Goal: Complete application form: Complete application form

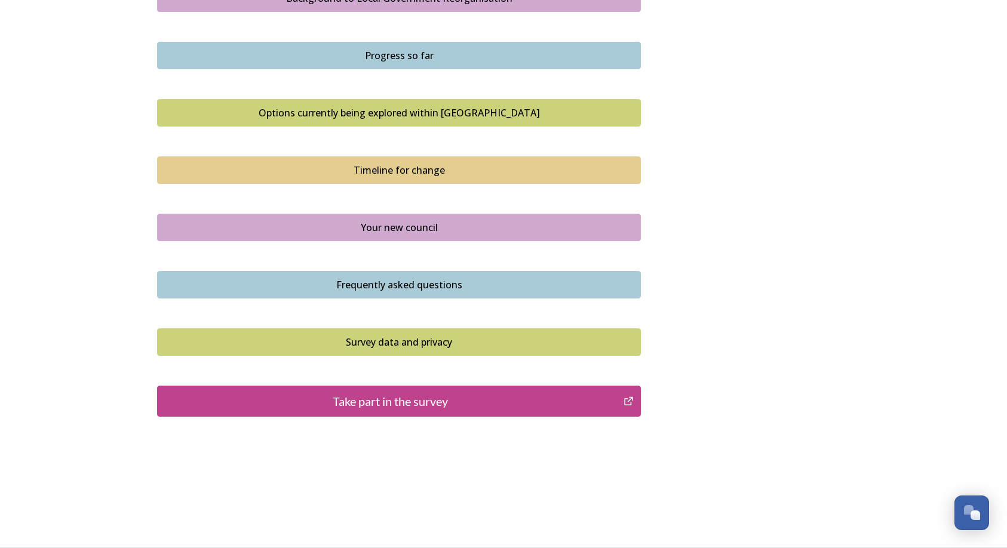
scroll to position [737, 0]
click at [410, 401] on div "Take part in the survey" at bounding box center [390, 401] width 453 height 18
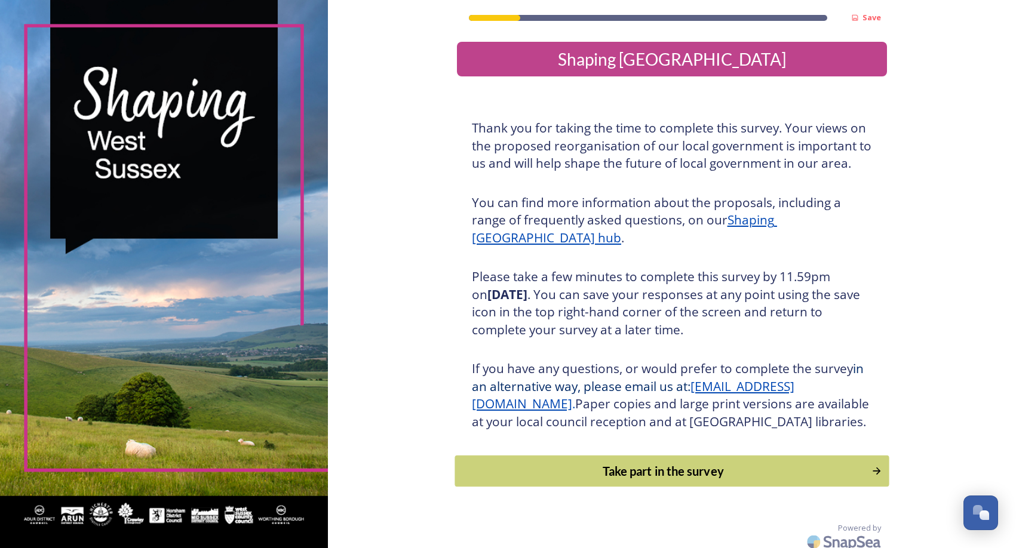
click at [704, 480] on div "Take part in the survey" at bounding box center [663, 471] width 404 height 18
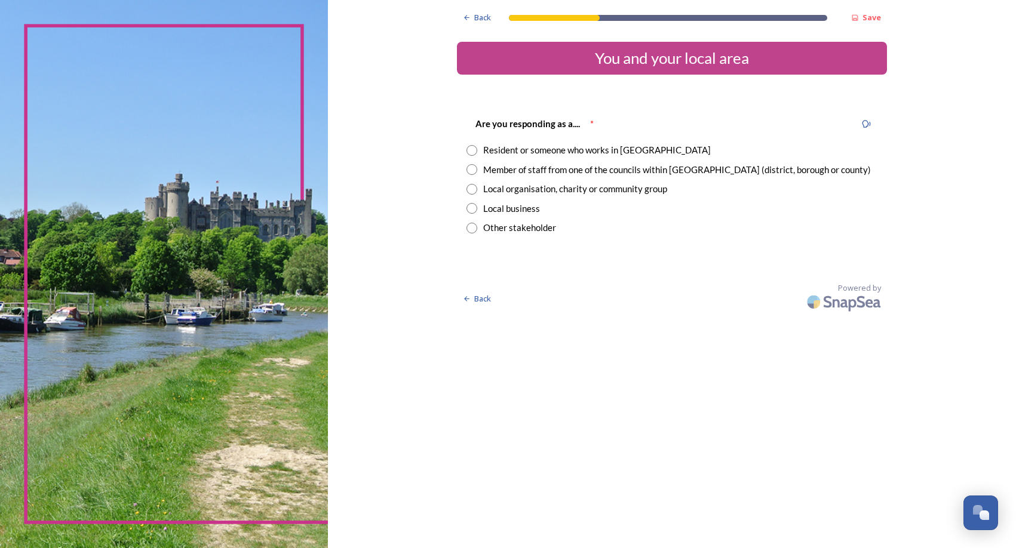
click at [599, 153] on div "Resident or someone who works in West Sussex" at bounding box center [597, 150] width 228 height 14
radio input "true"
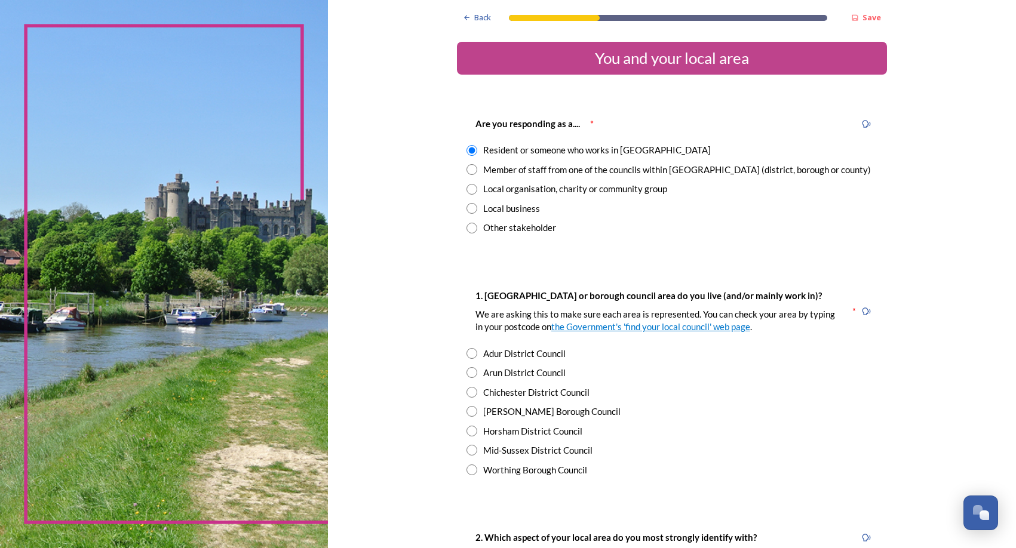
click at [545, 397] on div "Chichester District Council" at bounding box center [536, 393] width 106 height 14
radio input "true"
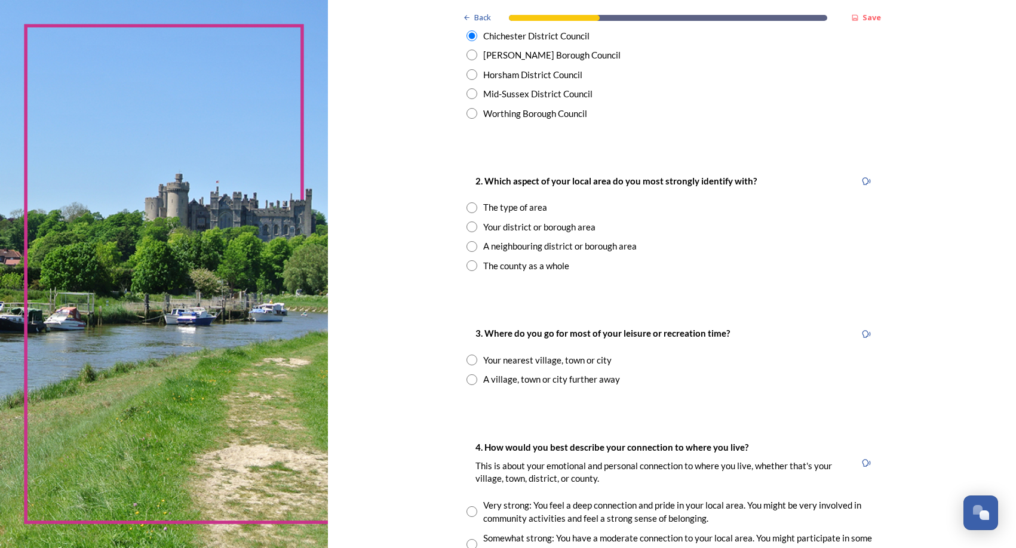
scroll to position [358, 0]
click at [515, 207] on div "The type of area" at bounding box center [515, 206] width 64 height 14
radio input "true"
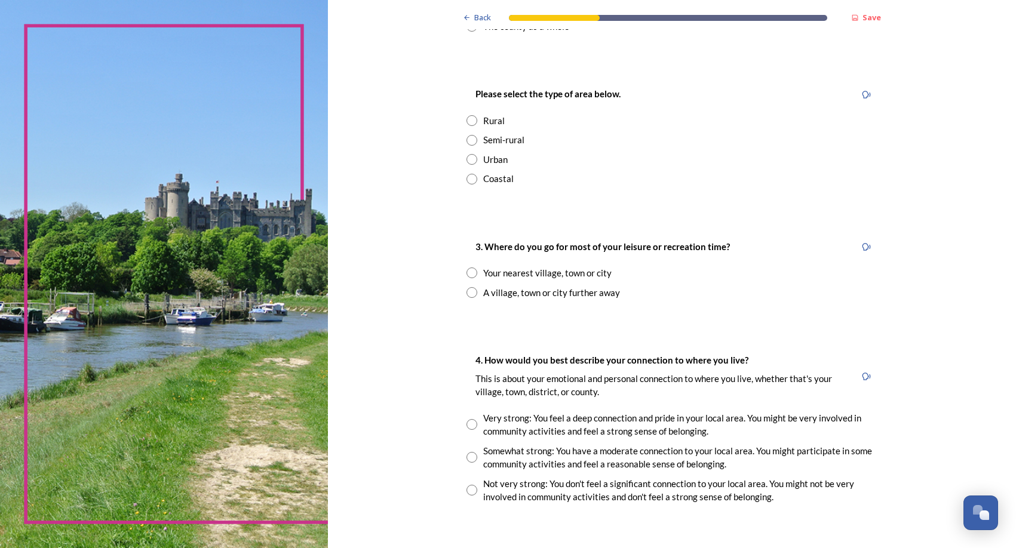
scroll to position [597, 0]
click at [504, 180] on div "Coastal" at bounding box center [498, 178] width 30 height 14
radio input "true"
click at [508, 271] on div "Your nearest village, town or city" at bounding box center [547, 272] width 128 height 14
radio input "true"
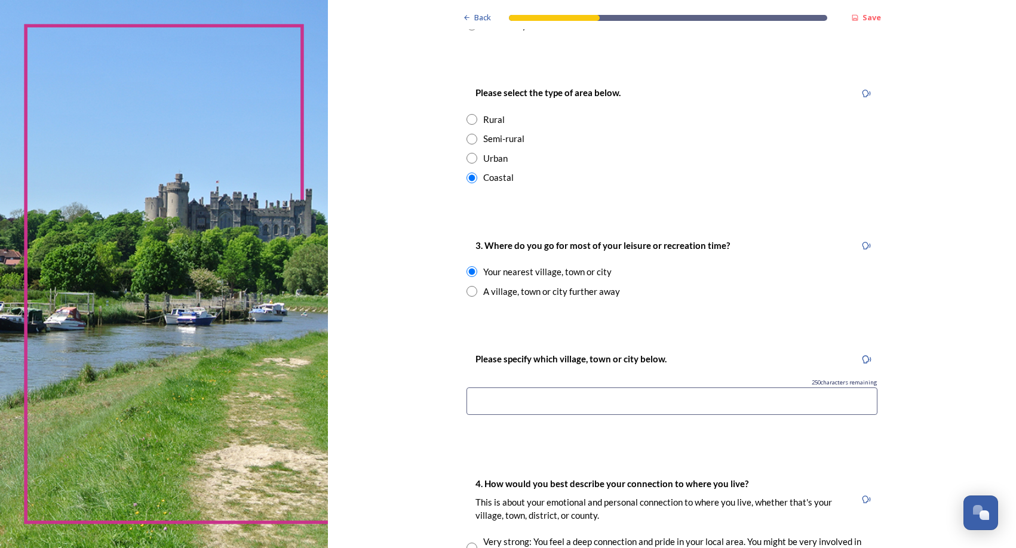
click at [555, 398] on input at bounding box center [671, 401] width 411 height 27
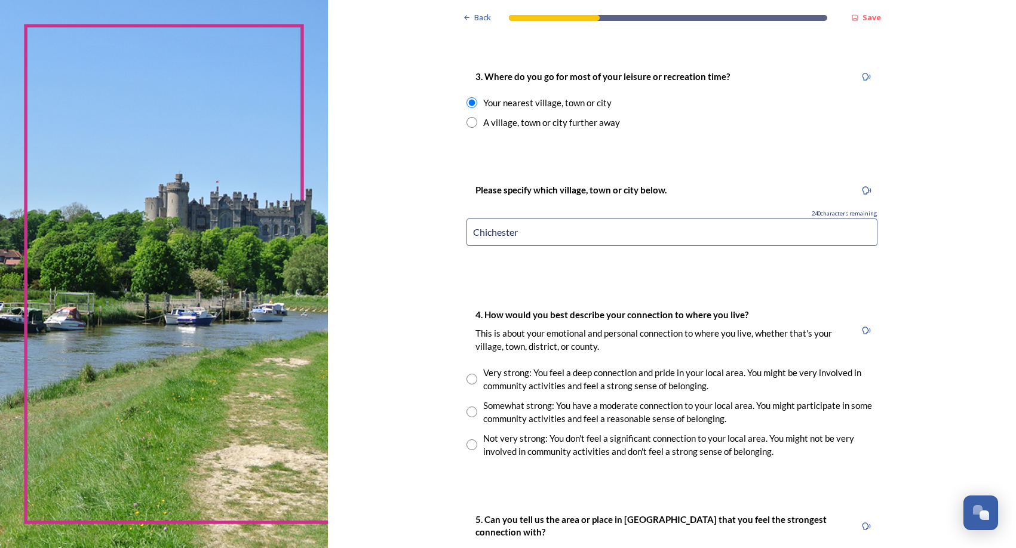
scroll to position [836, 0]
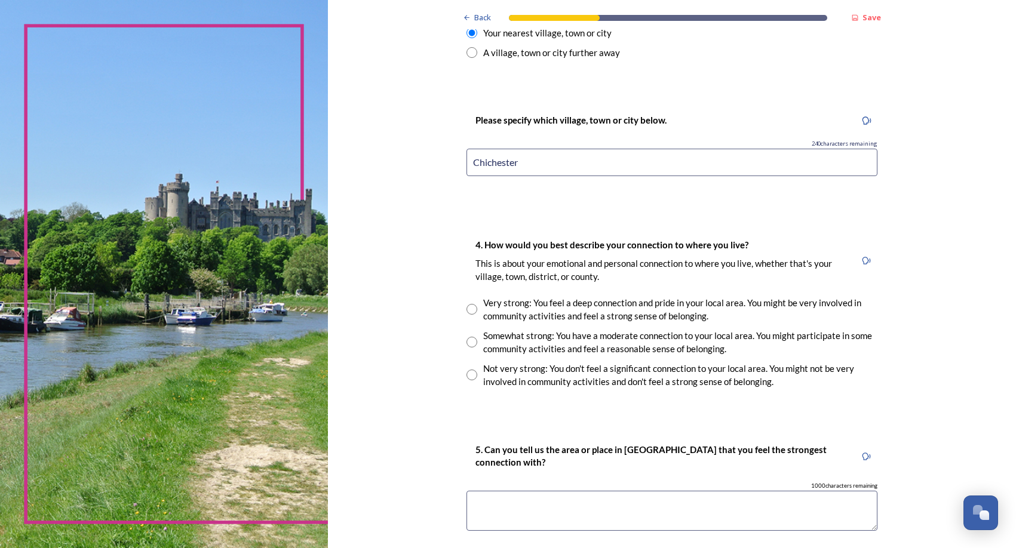
type input "Chichester"
click at [545, 337] on div "Somewhat strong: You have a moderate connection to your local area. You might p…" at bounding box center [680, 342] width 394 height 27
radio input "true"
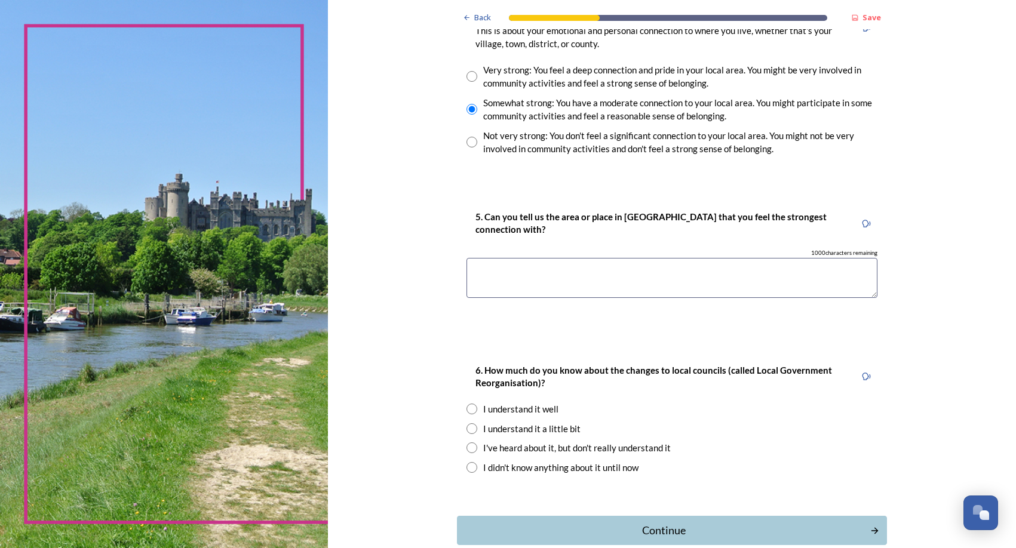
scroll to position [1075, 0]
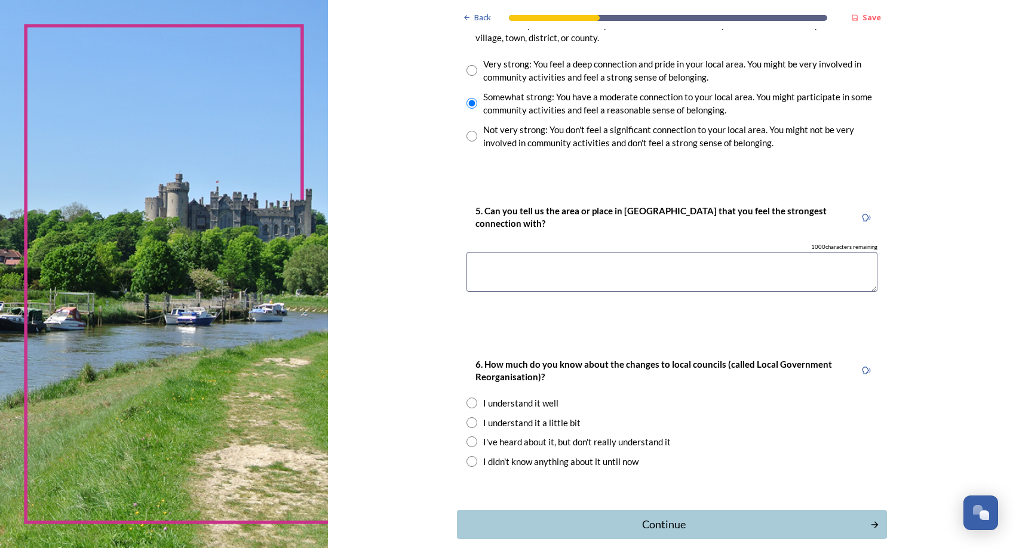
click at [629, 259] on textarea at bounding box center [671, 272] width 411 height 40
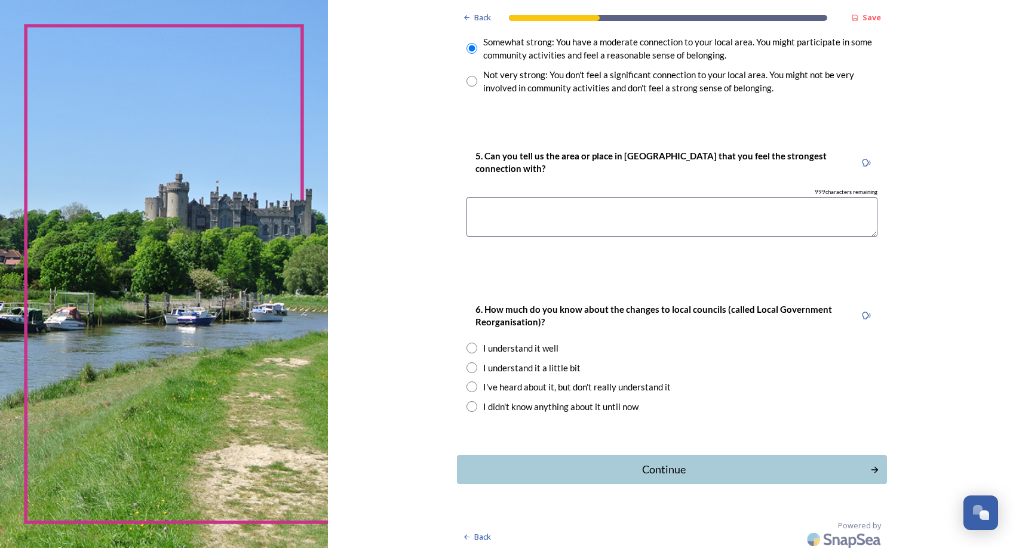
scroll to position [1135, 0]
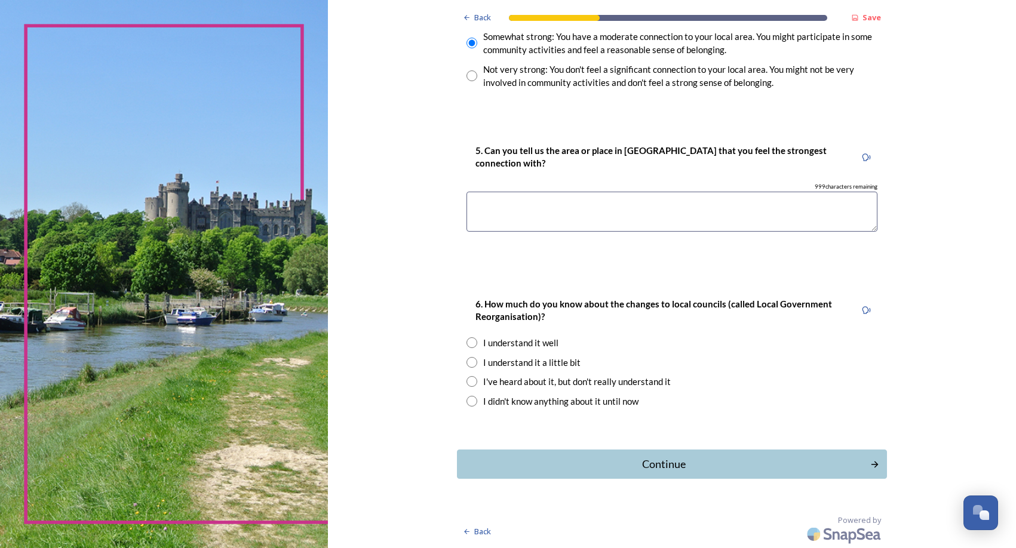
click at [543, 345] on div "I understand it well" at bounding box center [520, 343] width 75 height 14
click at [540, 362] on div "I understand it a little bit" at bounding box center [531, 363] width 97 height 14
radio input "false"
radio input "true"
click at [662, 461] on div "Continue" at bounding box center [663, 464] width 404 height 16
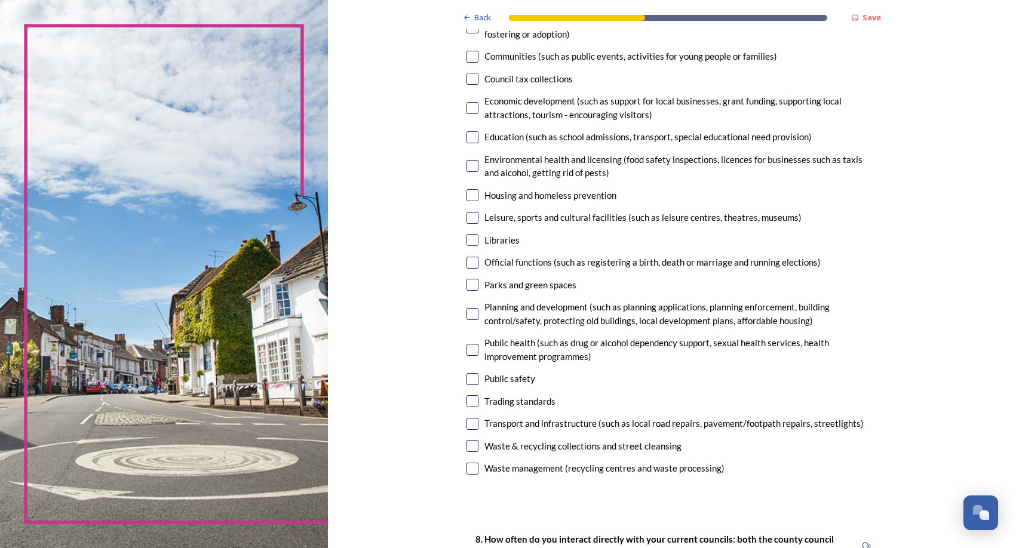
scroll to position [119, 0]
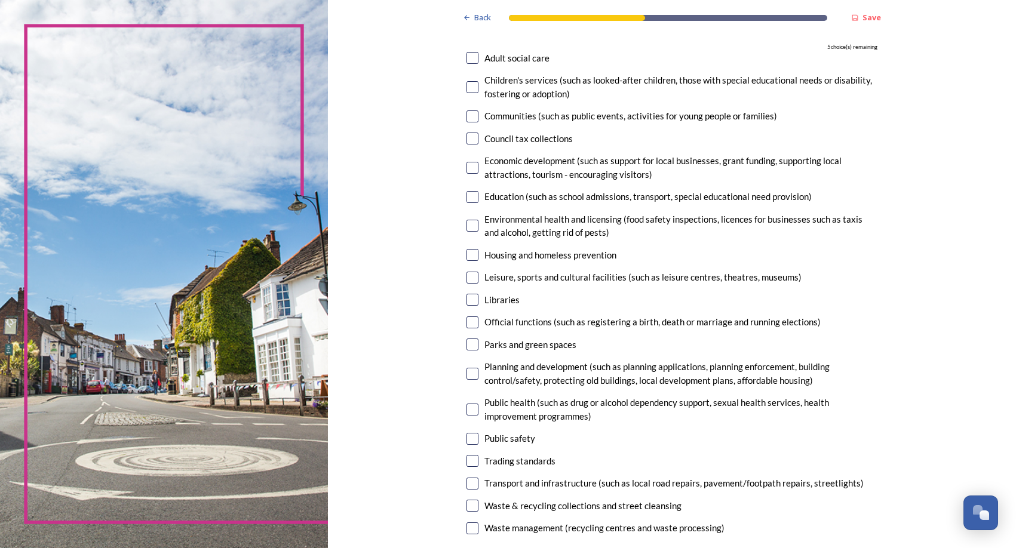
click at [471, 90] on input "checkbox" at bounding box center [472, 87] width 12 height 12
checkbox input "true"
click at [467, 62] on input "checkbox" at bounding box center [472, 58] width 12 height 12
checkbox input "true"
click at [467, 199] on input "checkbox" at bounding box center [472, 197] width 12 height 12
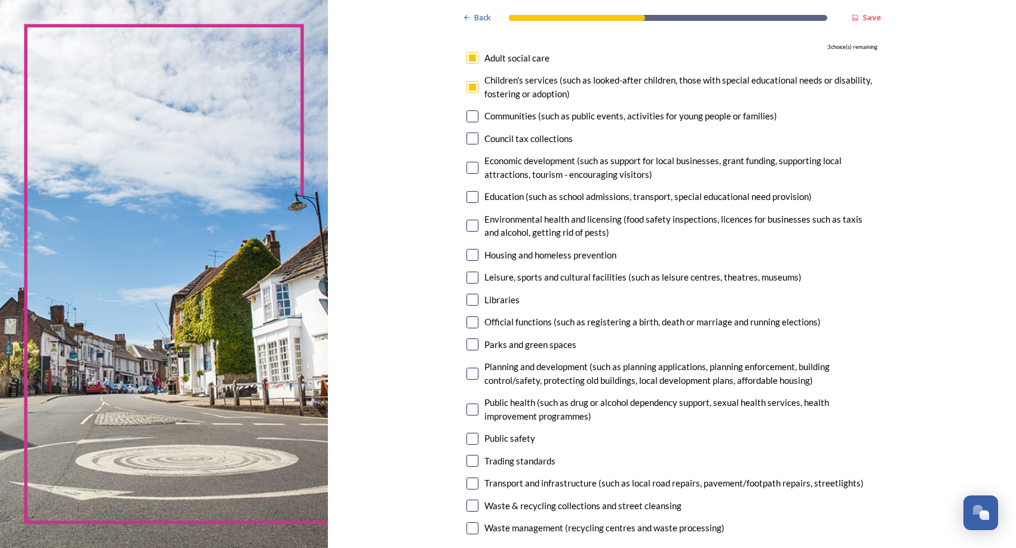
checkbox input "true"
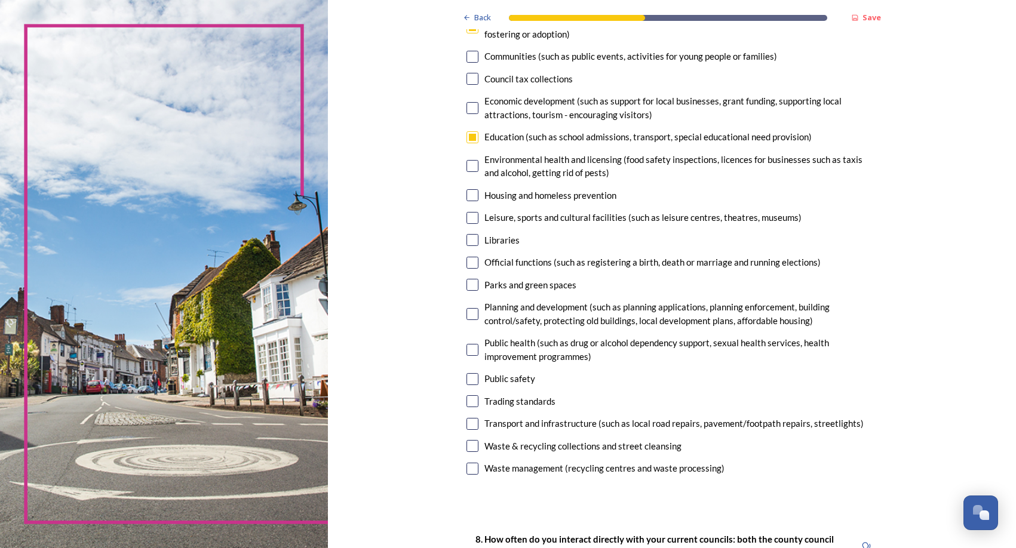
click at [583, 340] on div "Public health (such as drug or alcohol dependency support, sexual health servic…" at bounding box center [680, 349] width 393 height 27
checkbox input "true"
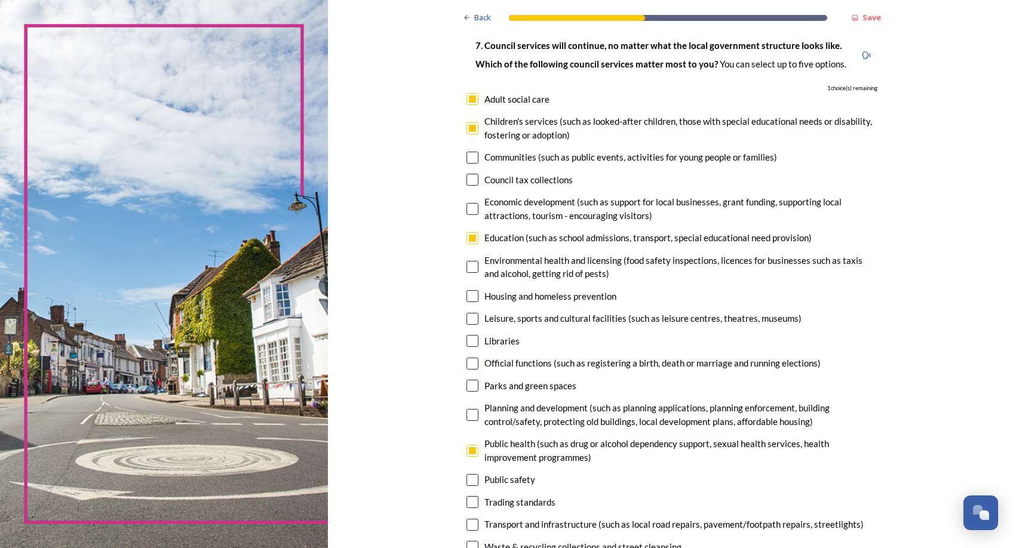
scroll to position [239, 0]
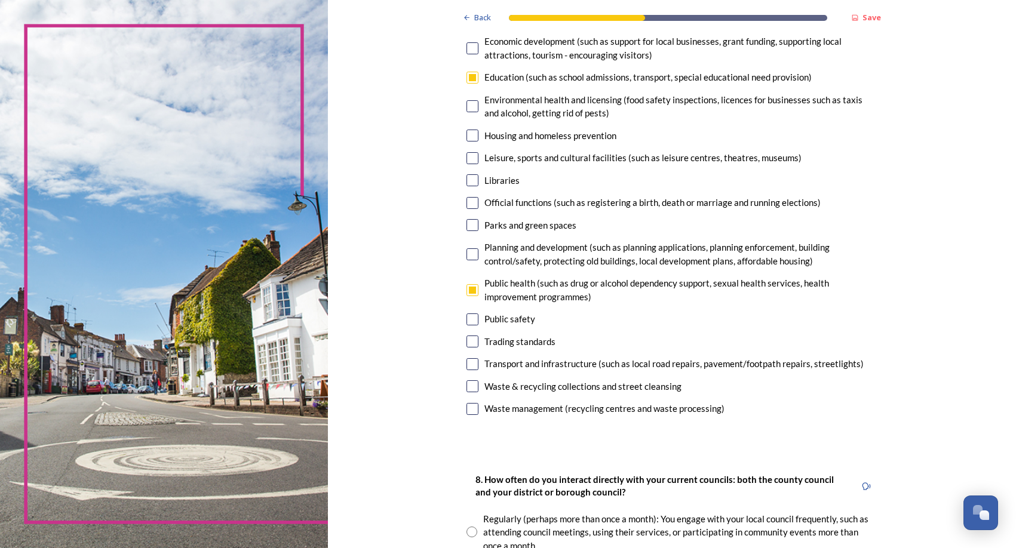
click at [469, 251] on input "checkbox" at bounding box center [472, 254] width 12 height 12
checkbox input "true"
click at [466, 363] on input "checkbox" at bounding box center [472, 364] width 12 height 12
click at [468, 364] on input "checkbox" at bounding box center [472, 364] width 12 height 12
checkbox input "false"
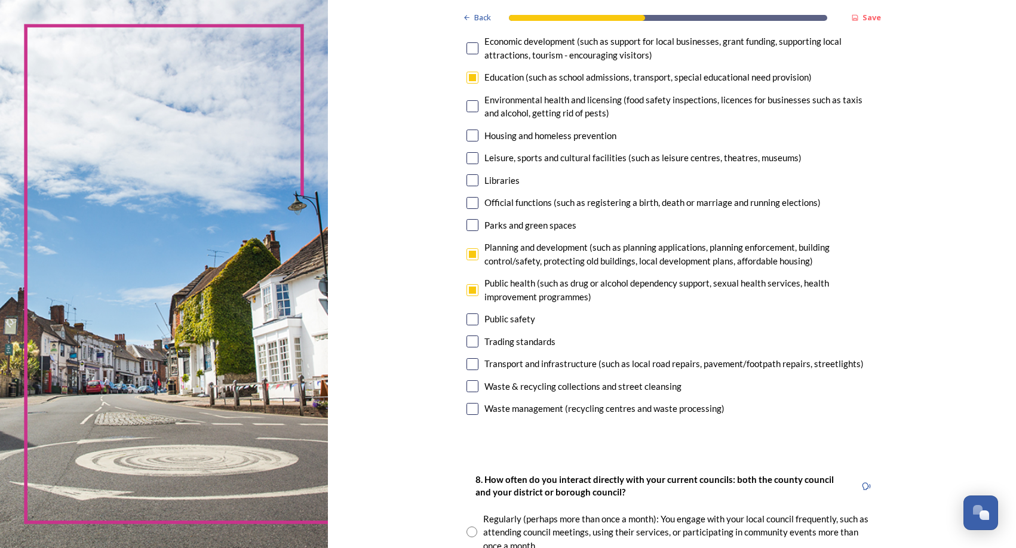
click at [469, 290] on input "checkbox" at bounding box center [472, 290] width 12 height 12
checkbox input "false"
click at [467, 365] on input "checkbox" at bounding box center [472, 364] width 12 height 12
checkbox input "true"
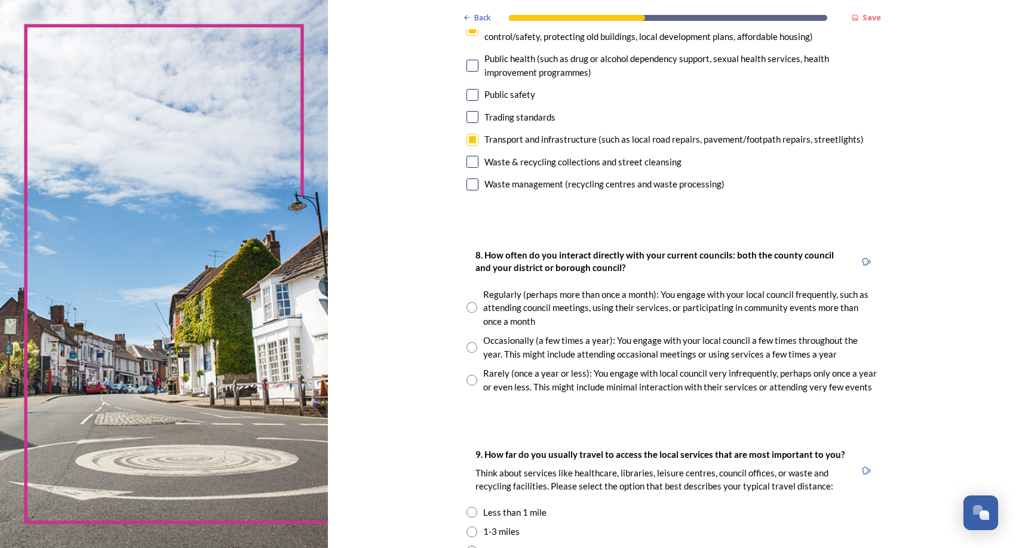
scroll to position [538, 0]
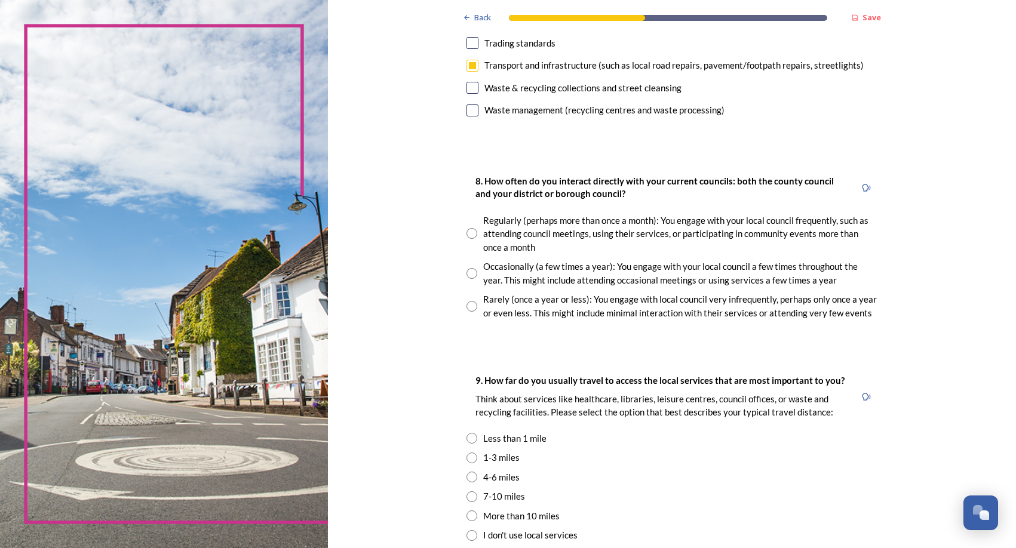
click at [515, 300] on div "Rarely (once a year or less): You engage with local council very infrequently, …" at bounding box center [680, 306] width 394 height 27
radio input "true"
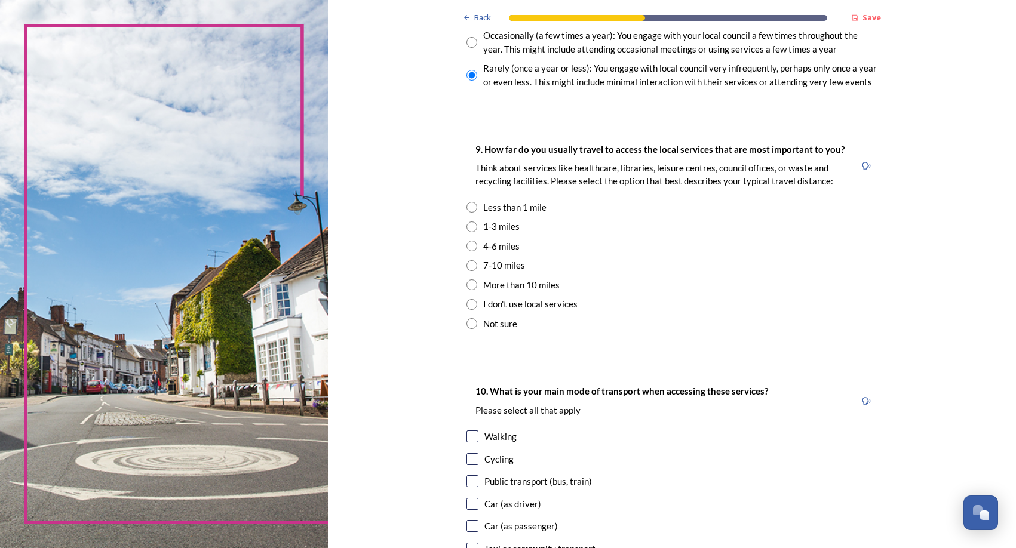
scroll to position [776, 0]
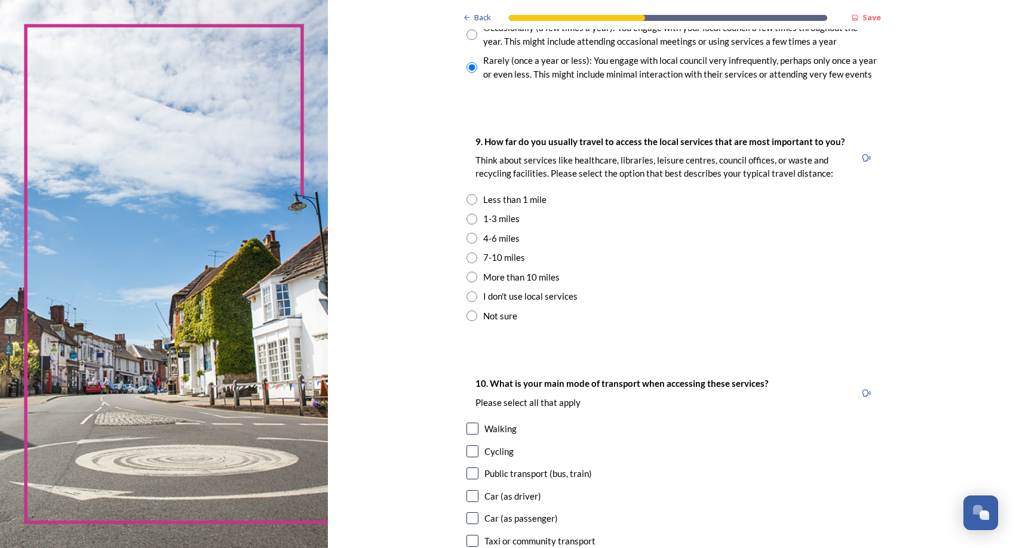
click at [506, 218] on div "1-3 miles" at bounding box center [501, 219] width 36 height 14
radio input "true"
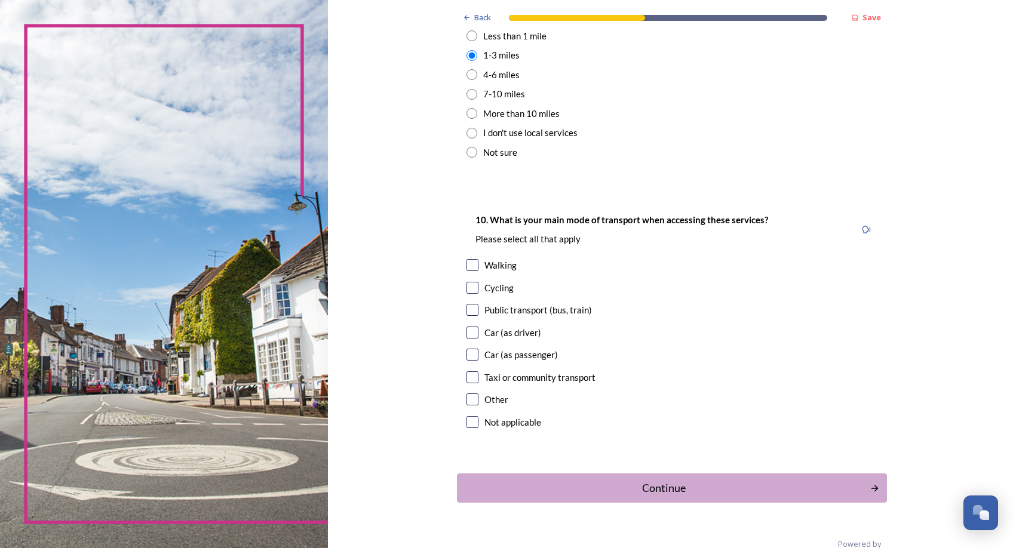
scroll to position [964, 0]
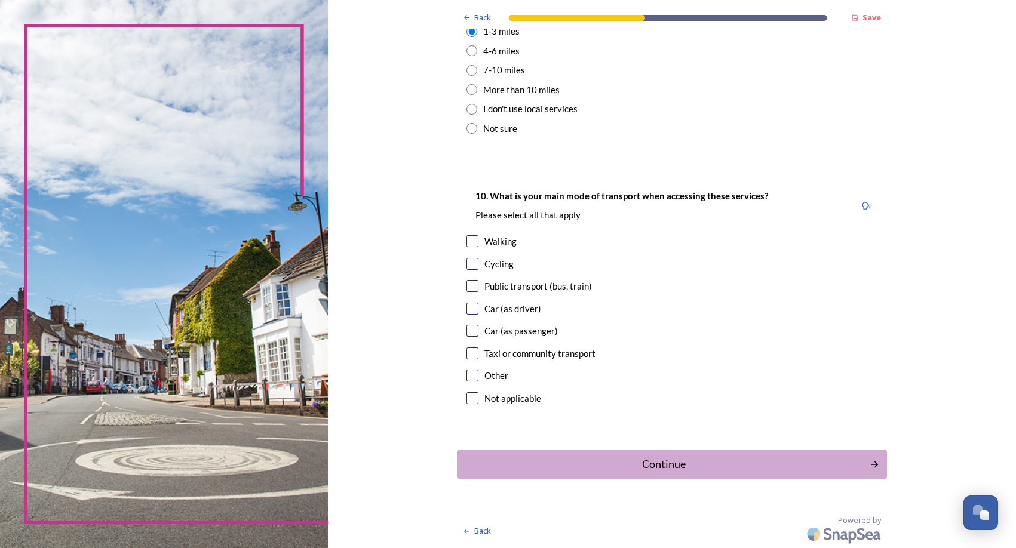
click at [512, 311] on div "Car (as driver)" at bounding box center [512, 309] width 57 height 14
checkbox input "true"
click at [468, 239] on input "checkbox" at bounding box center [472, 241] width 12 height 12
checkbox input "true"
click at [672, 460] on div "Continue" at bounding box center [663, 464] width 404 height 16
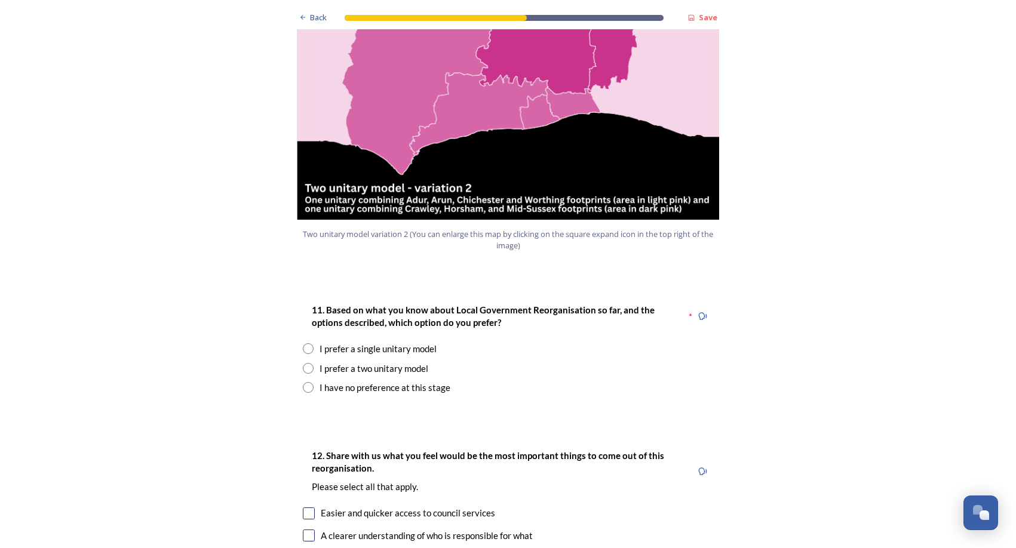
scroll to position [1374, 0]
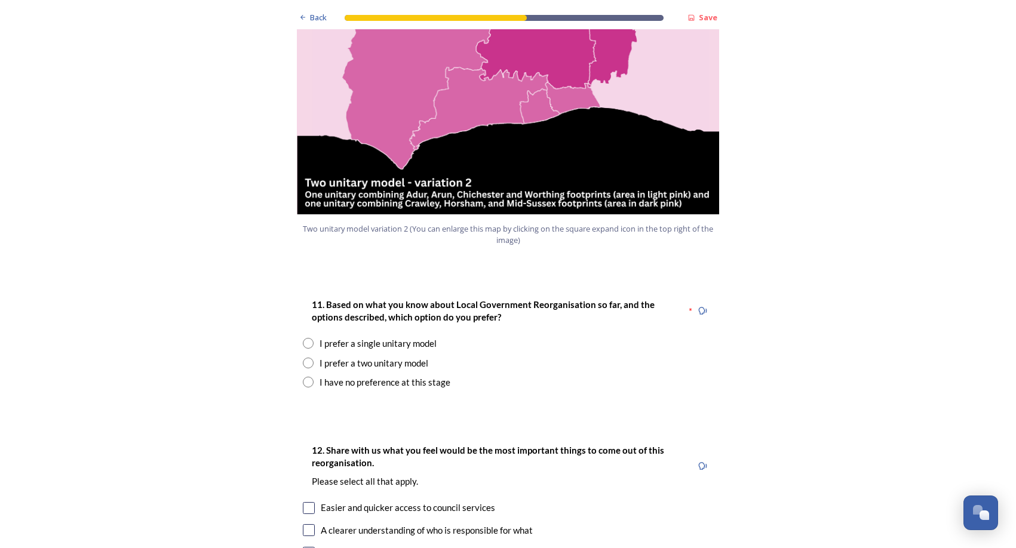
click at [342, 337] on div "I prefer a single unitary model" at bounding box center [378, 344] width 117 height 14
radio input "true"
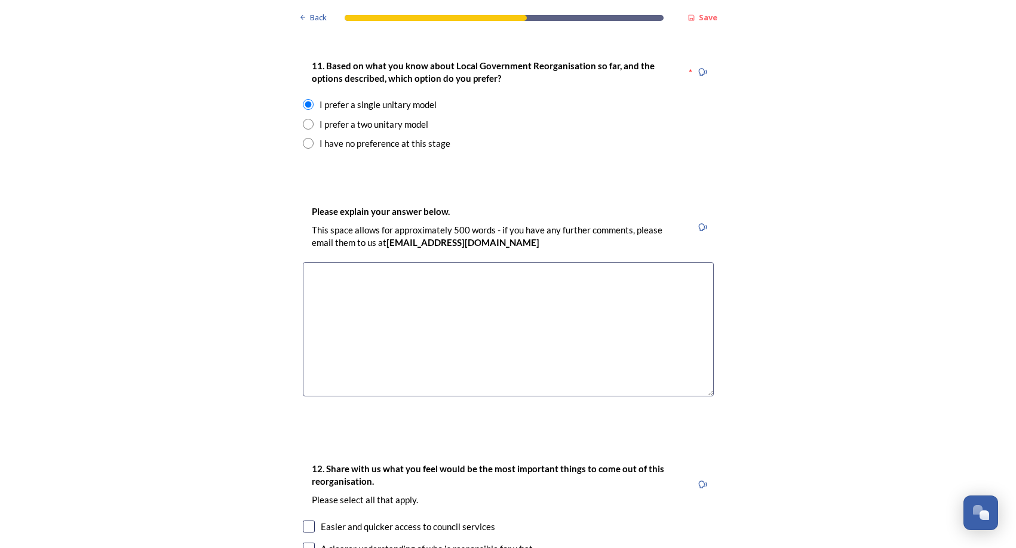
scroll to position [1553, 0]
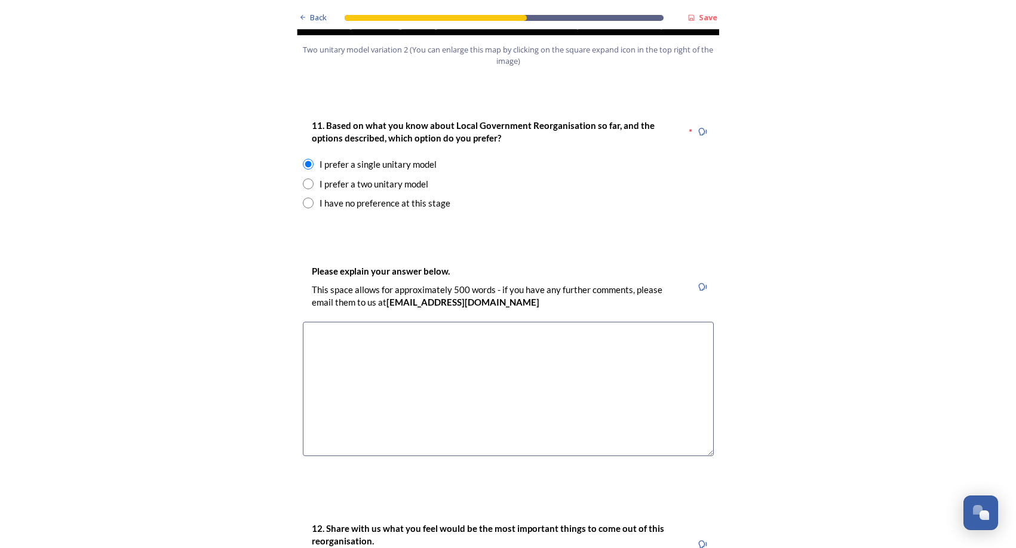
click at [490, 322] on textarea at bounding box center [508, 389] width 411 height 134
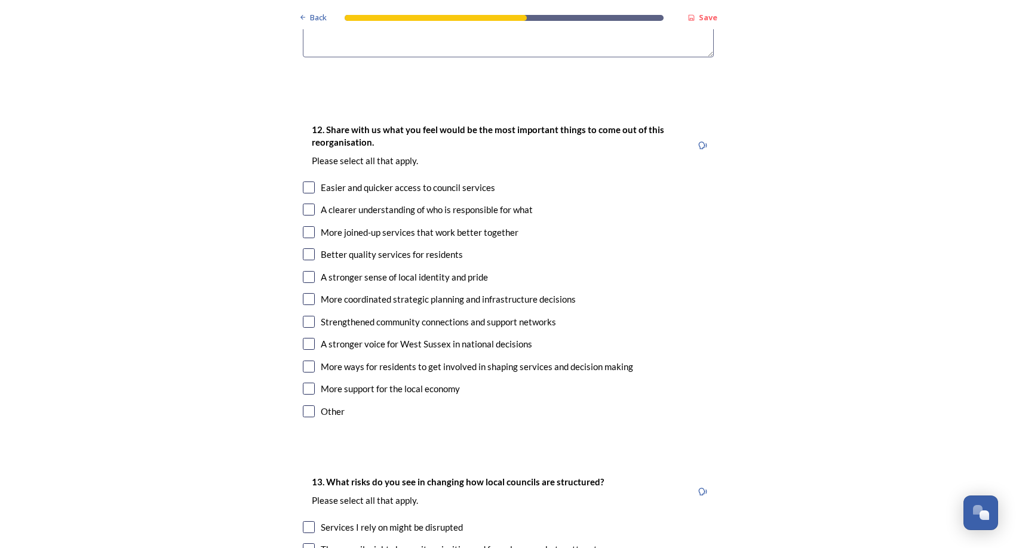
scroll to position [1971, 0]
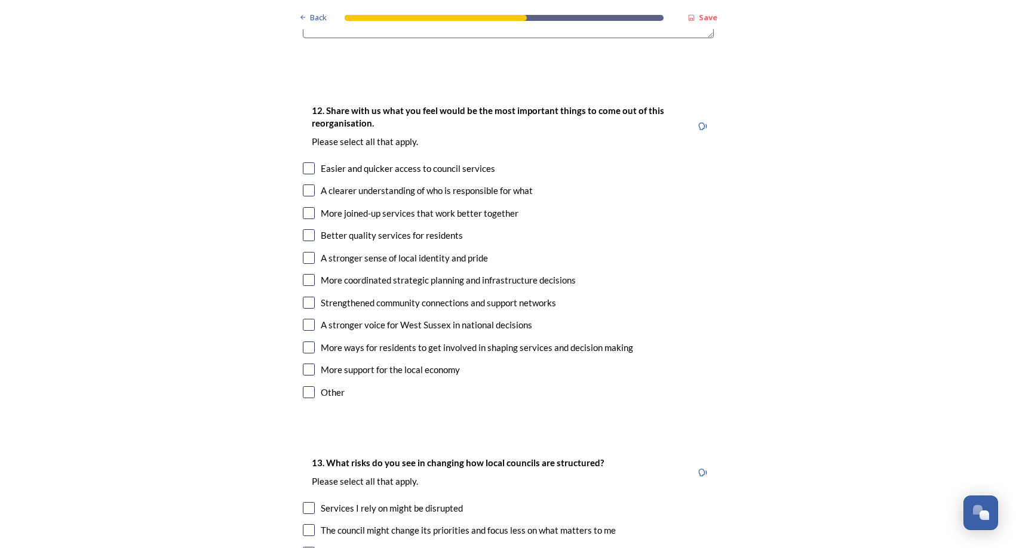
click at [303, 207] on input "checkbox" at bounding box center [309, 213] width 12 height 12
checkbox input "true"
click at [305, 229] on input "checkbox" at bounding box center [309, 235] width 12 height 12
checkbox input "true"
click at [306, 185] on input "checkbox" at bounding box center [309, 191] width 12 height 12
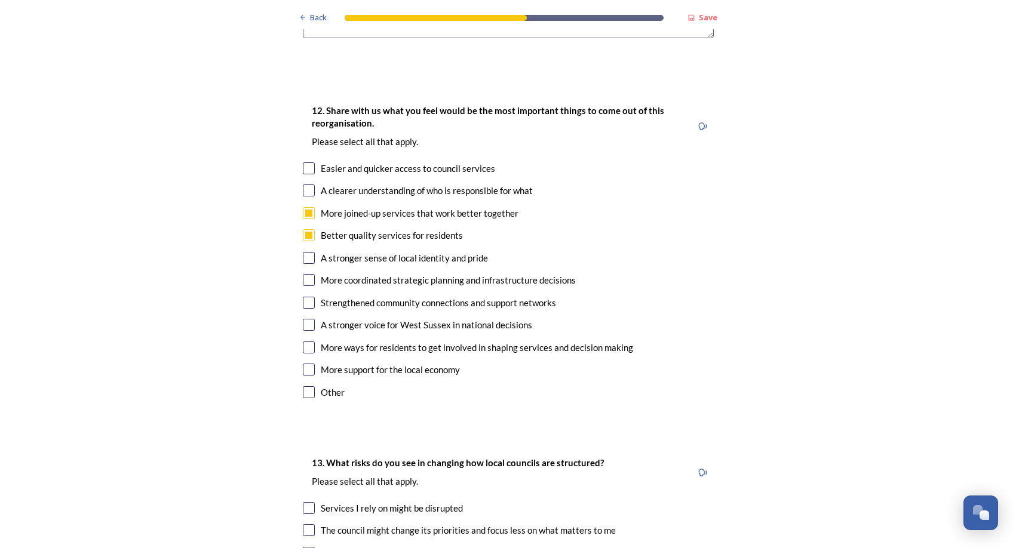
checkbox input "true"
click at [303, 274] on input "checkbox" at bounding box center [309, 280] width 12 height 12
checkbox input "true"
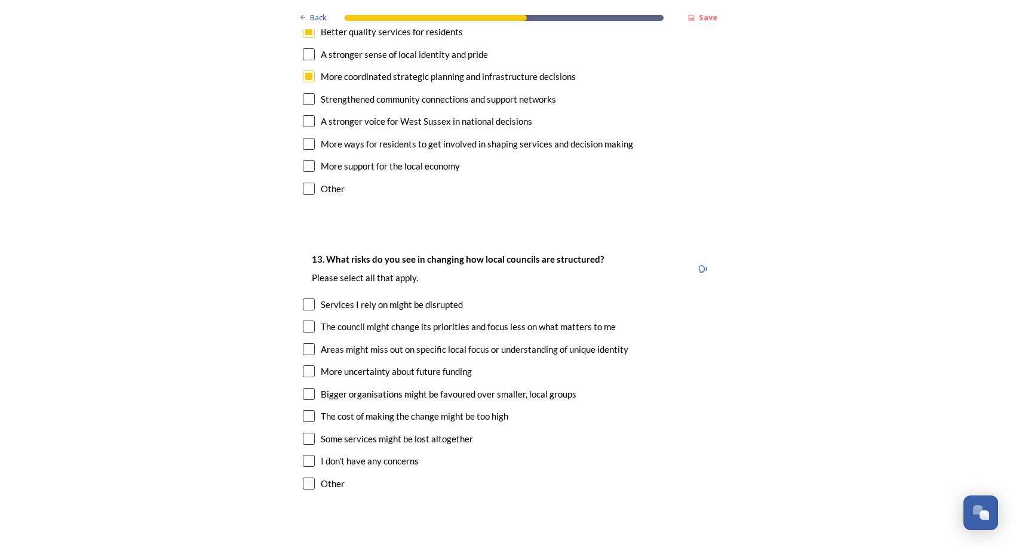
scroll to position [2210, 0]
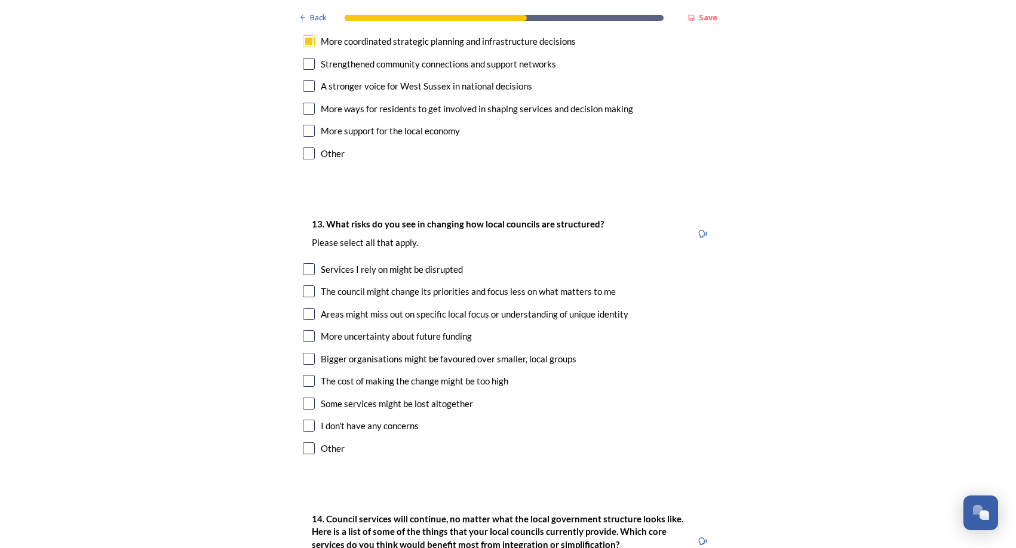
click at [305, 263] on input "checkbox" at bounding box center [309, 269] width 12 height 12
checkbox input "true"
click at [306, 285] on input "checkbox" at bounding box center [309, 291] width 12 height 12
checkbox input "true"
click at [303, 330] on input "checkbox" at bounding box center [309, 336] width 12 height 12
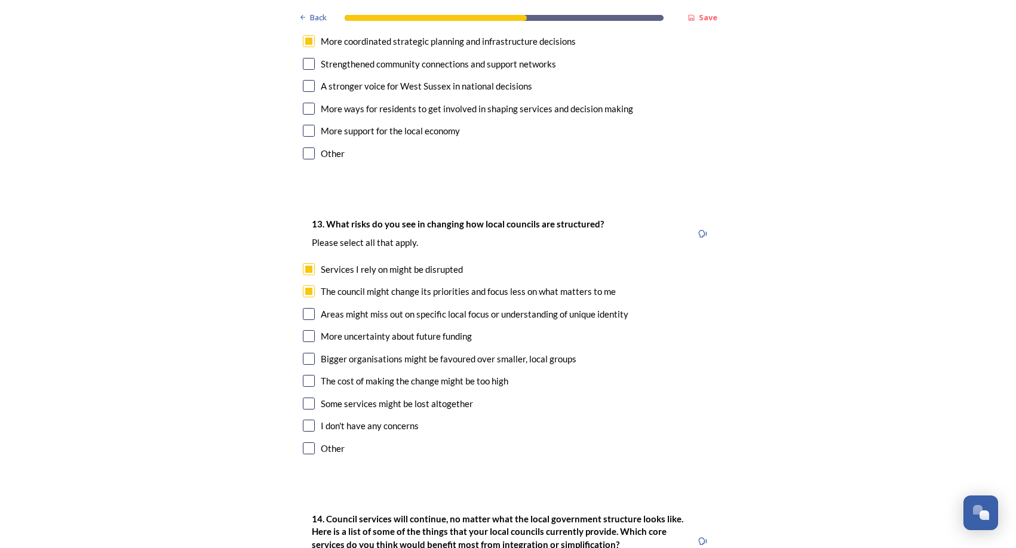
checkbox input "true"
click at [303, 375] on input "checkbox" at bounding box center [309, 381] width 12 height 12
checkbox input "true"
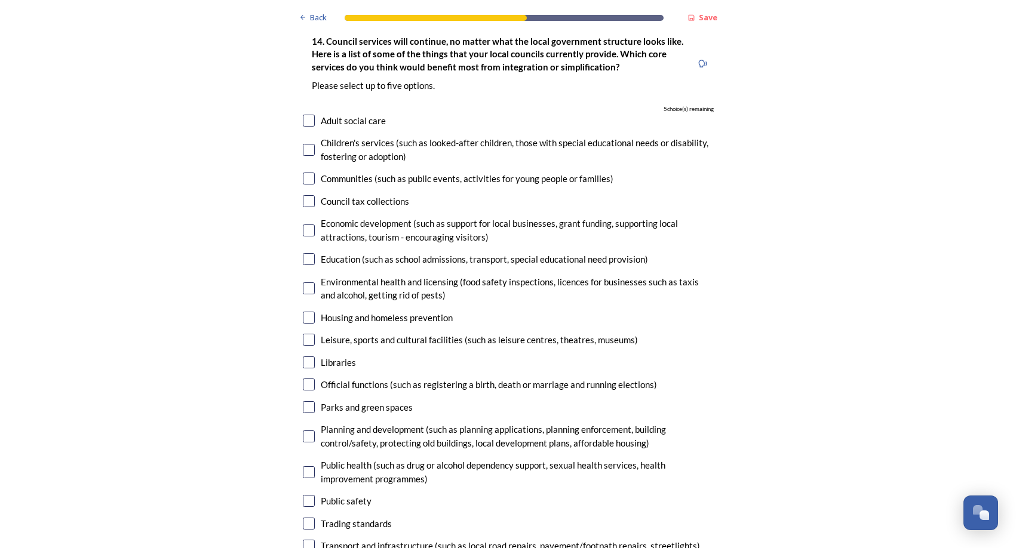
scroll to position [2747, 0]
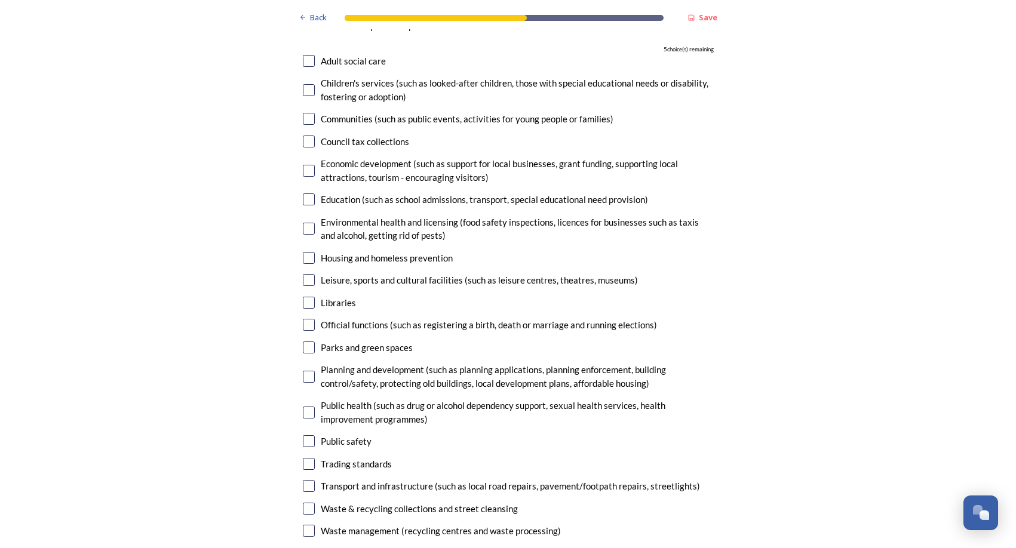
click at [305, 165] on input "checkbox" at bounding box center [309, 171] width 12 height 12
checkbox input "true"
click at [303, 480] on input "checkbox" at bounding box center [309, 486] width 12 height 12
checkbox input "true"
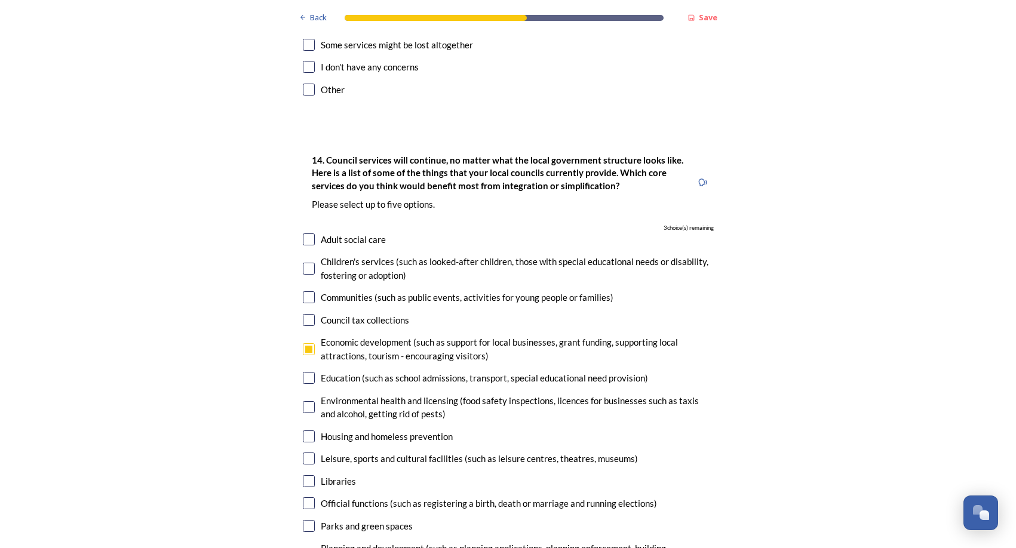
scroll to position [2568, 0]
drag, startPoint x: 306, startPoint y: 203, endPoint x: 303, endPoint y: 228, distance: 25.2
click at [306, 234] on input "checkbox" at bounding box center [309, 240] width 12 height 12
checkbox input "true"
click at [303, 263] on input "checkbox" at bounding box center [309, 269] width 12 height 12
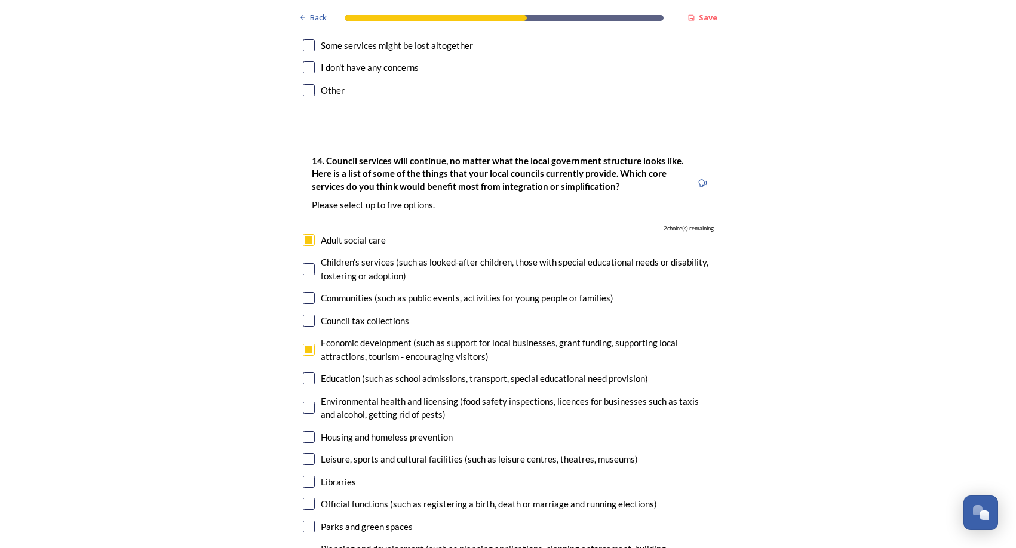
checkbox input "true"
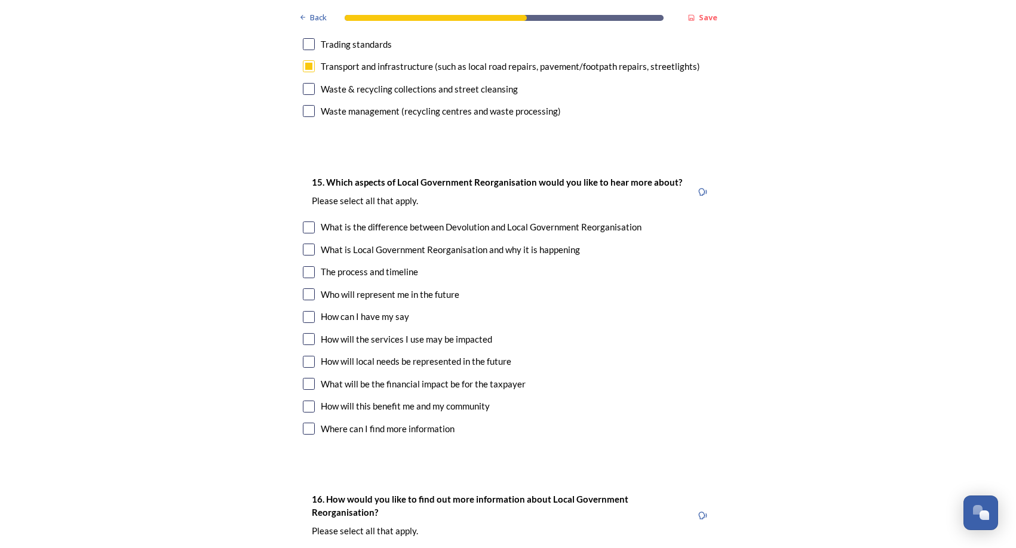
scroll to position [3165, 0]
click at [303, 268] on input "checkbox" at bounding box center [309, 274] width 12 height 12
checkbox input "true"
click at [303, 380] on input "checkbox" at bounding box center [309, 386] width 12 height 12
checkbox input "true"
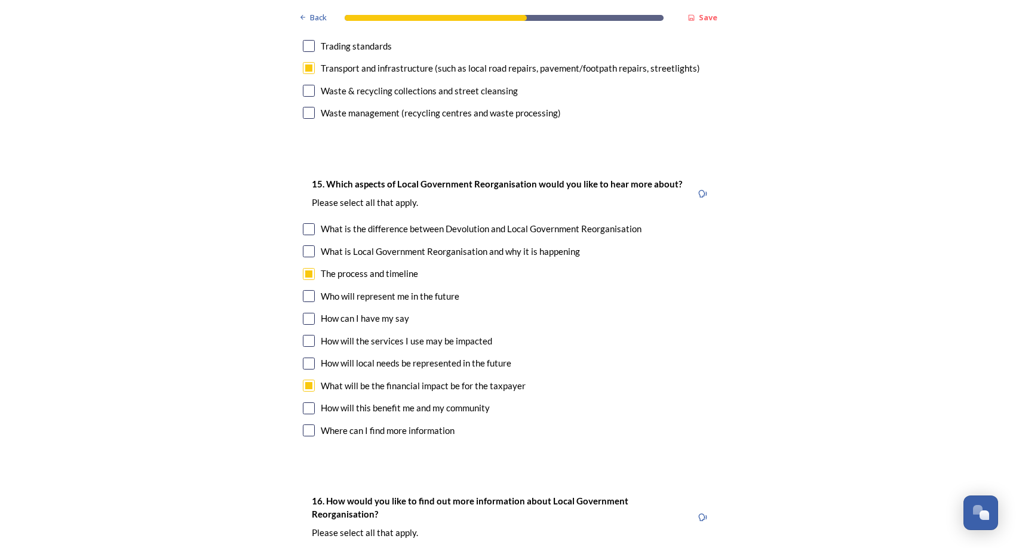
click at [303, 403] on input "checkbox" at bounding box center [309, 409] width 12 height 12
checkbox input "true"
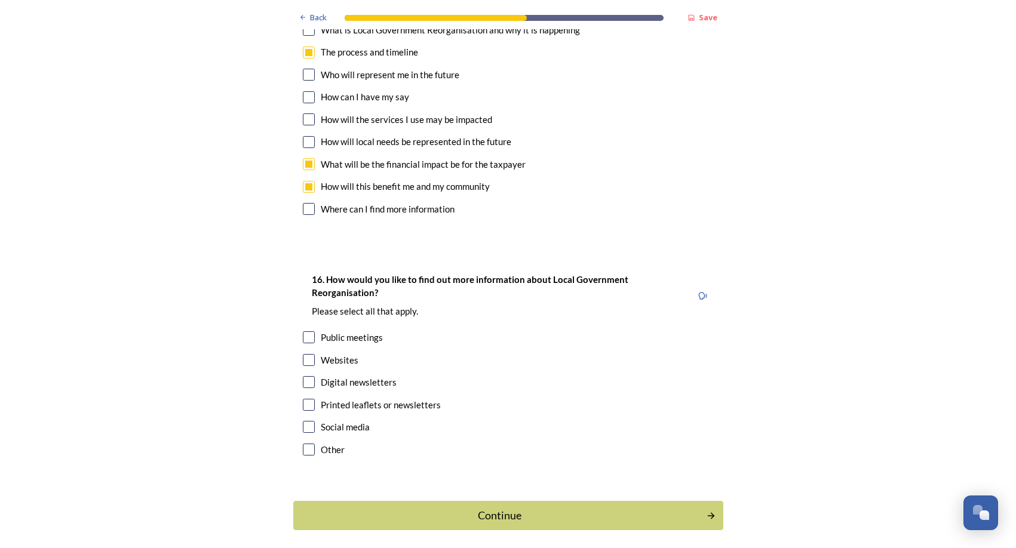
scroll to position [3403, 0]
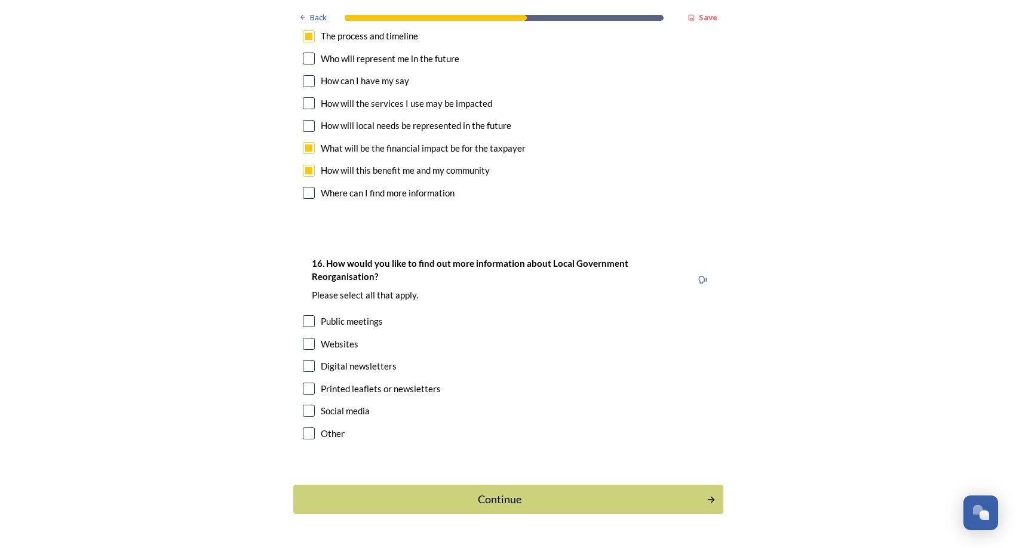
click at [307, 338] on input "checkbox" at bounding box center [309, 344] width 12 height 12
checkbox input "true"
click at [468, 485] on button "Continue" at bounding box center [508, 499] width 434 height 29
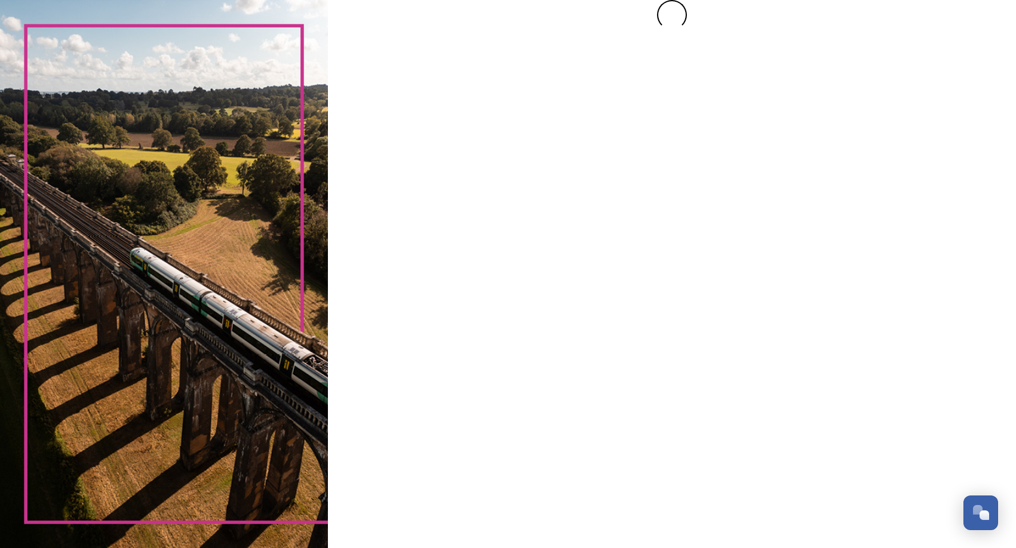
scroll to position [0, 0]
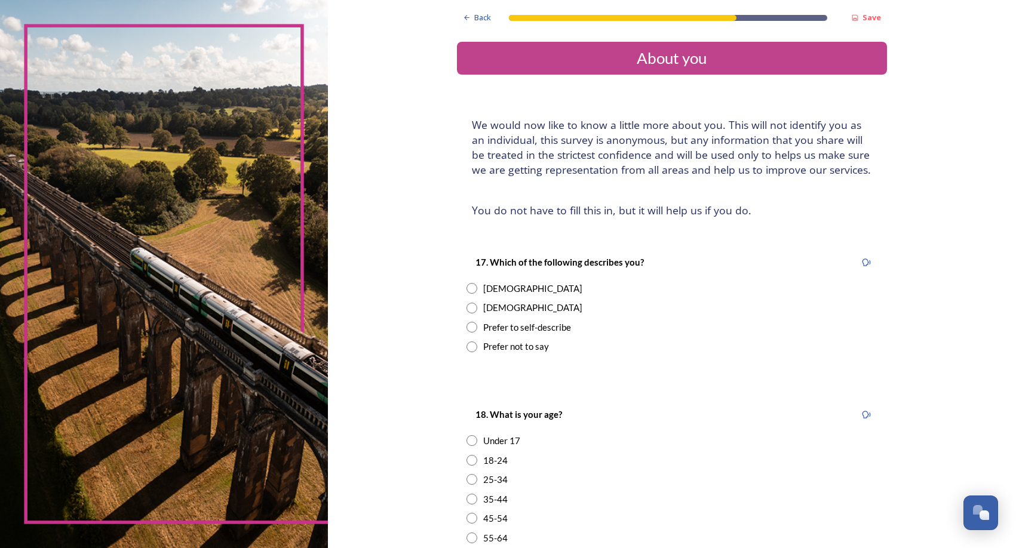
click at [483, 306] on div "Male" at bounding box center [532, 308] width 99 height 14
radio input "true"
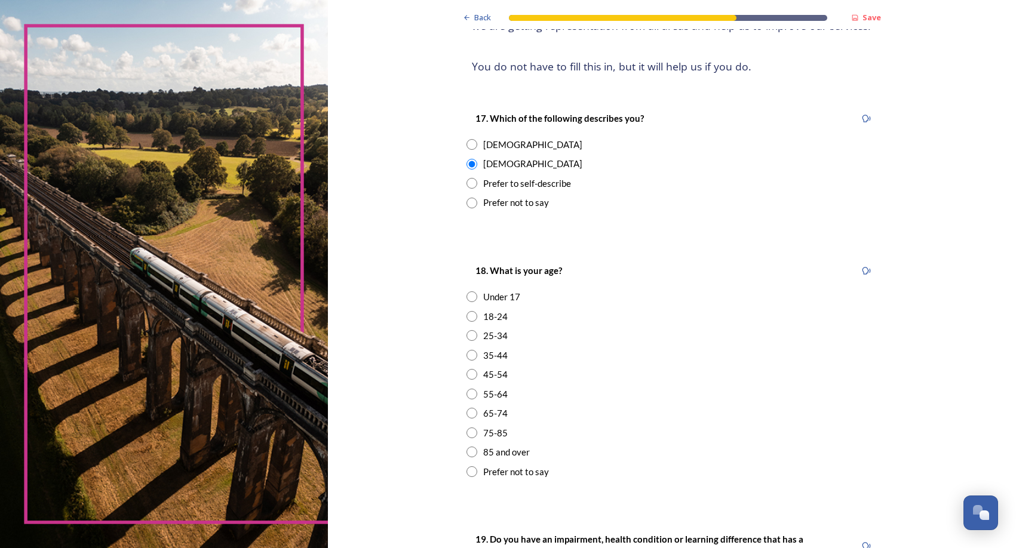
scroll to position [179, 0]
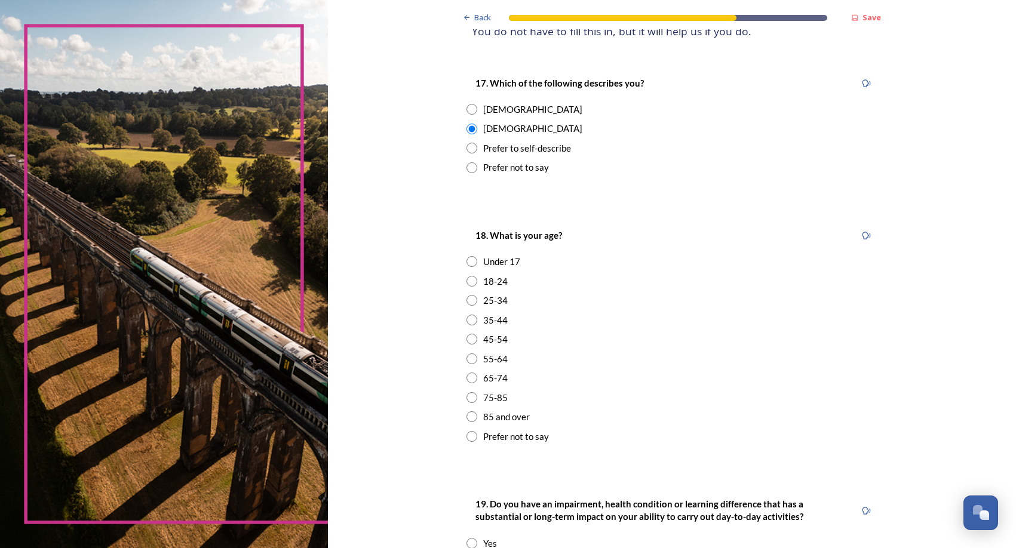
click at [492, 339] on div "45-54" at bounding box center [495, 340] width 24 height 14
radio input "true"
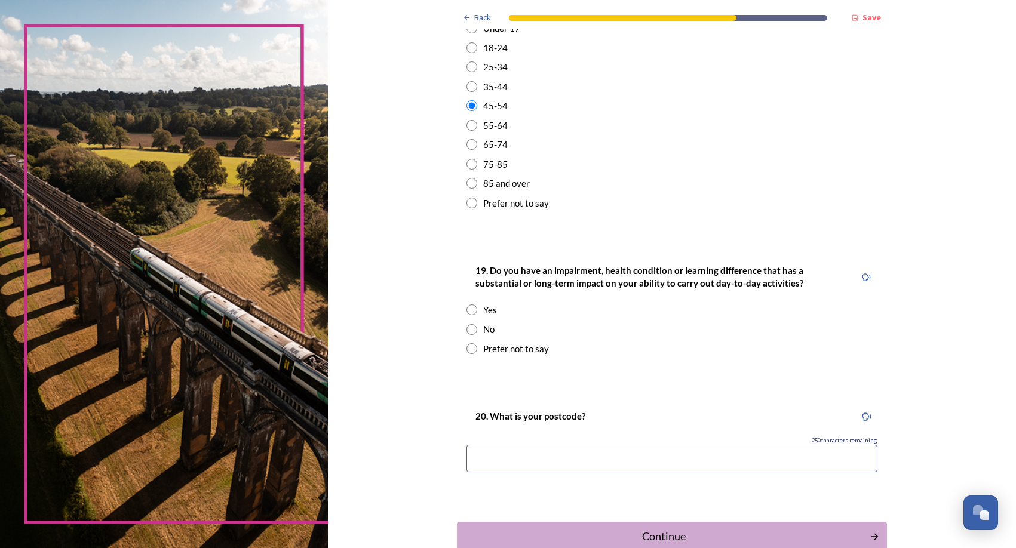
scroll to position [418, 0]
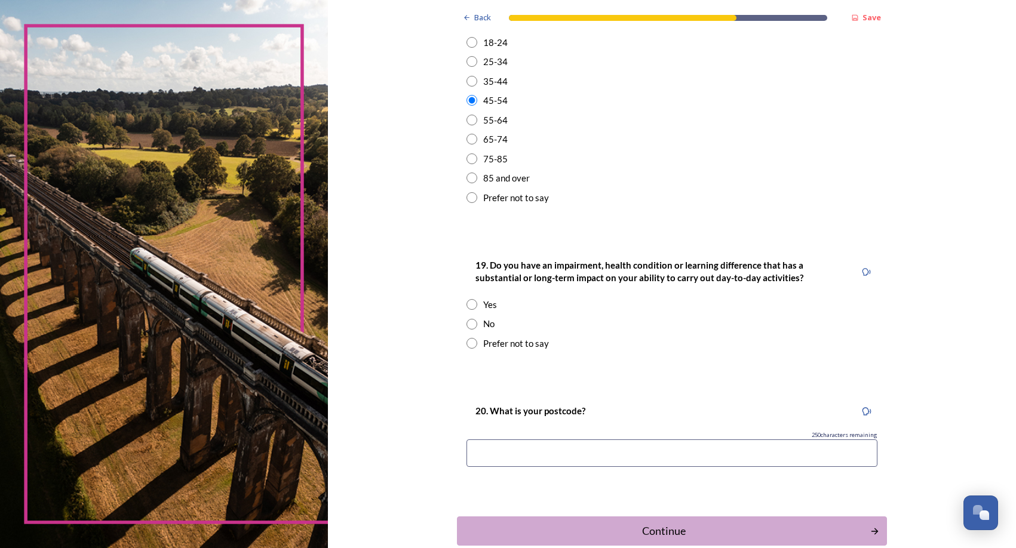
click at [473, 323] on div "No" at bounding box center [671, 324] width 411 height 14
radio input "true"
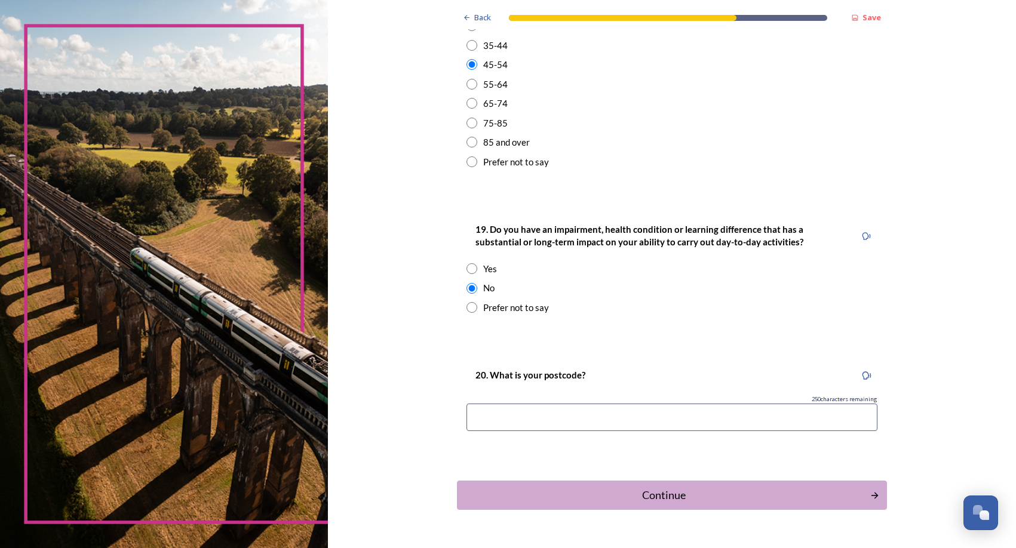
scroll to position [485, 0]
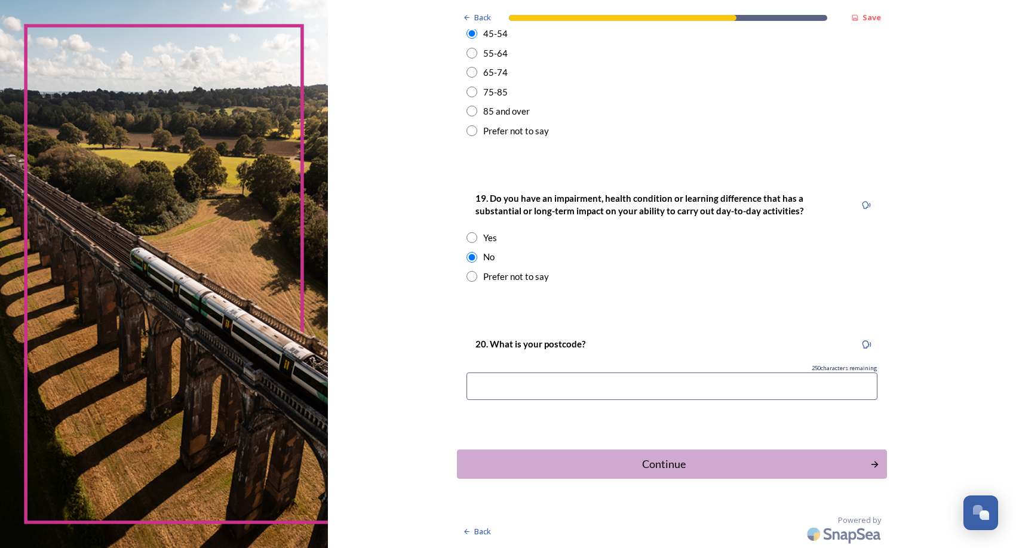
click at [683, 391] on input at bounding box center [671, 386] width 411 height 27
type input "po198rs"
click at [668, 459] on div "Continue" at bounding box center [663, 464] width 404 height 16
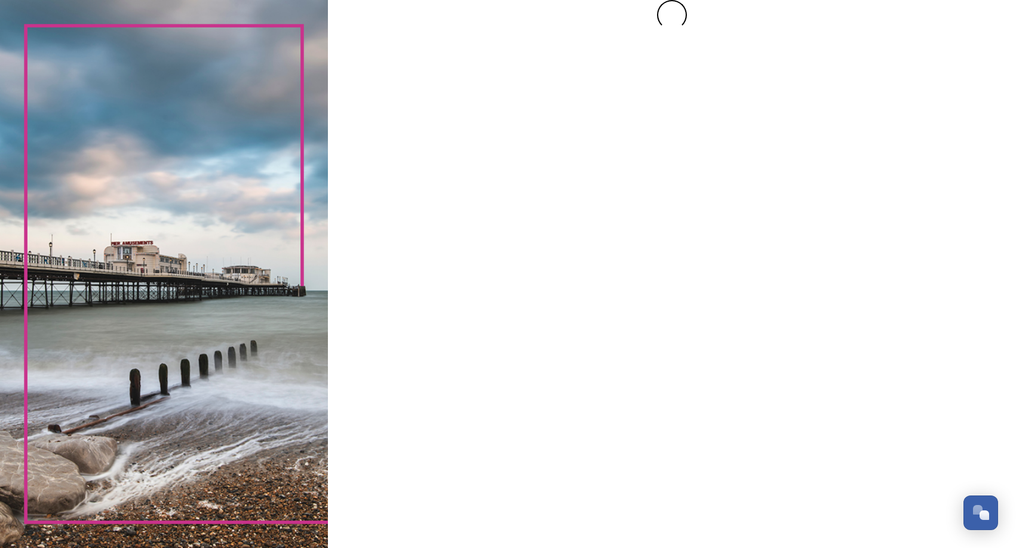
scroll to position [0, 0]
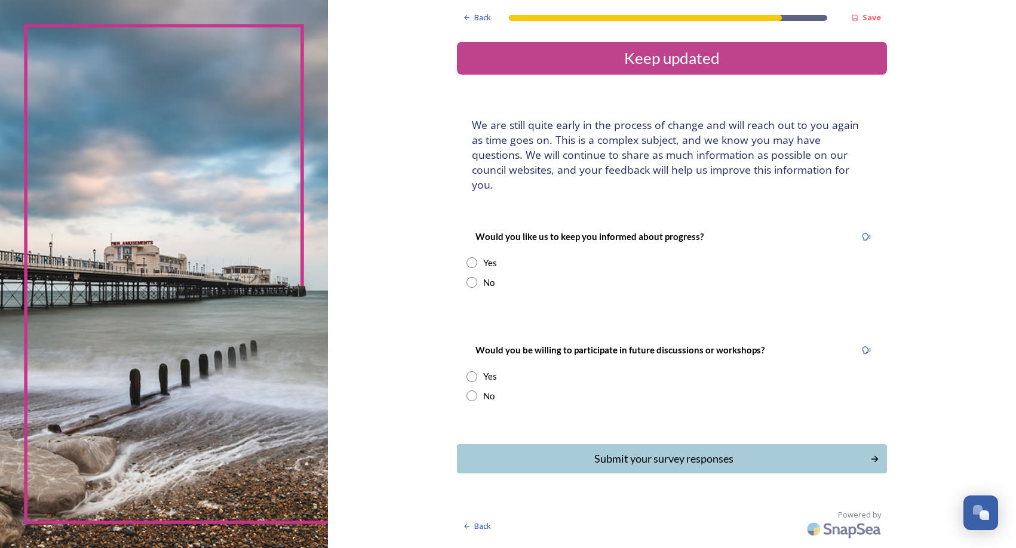
click at [486, 276] on div "No" at bounding box center [488, 283] width 11 height 14
radio input "true"
click at [487, 389] on div "No" at bounding box center [488, 396] width 11 height 14
radio input "true"
click at [699, 451] on div "Submit your survey responses" at bounding box center [663, 459] width 404 height 16
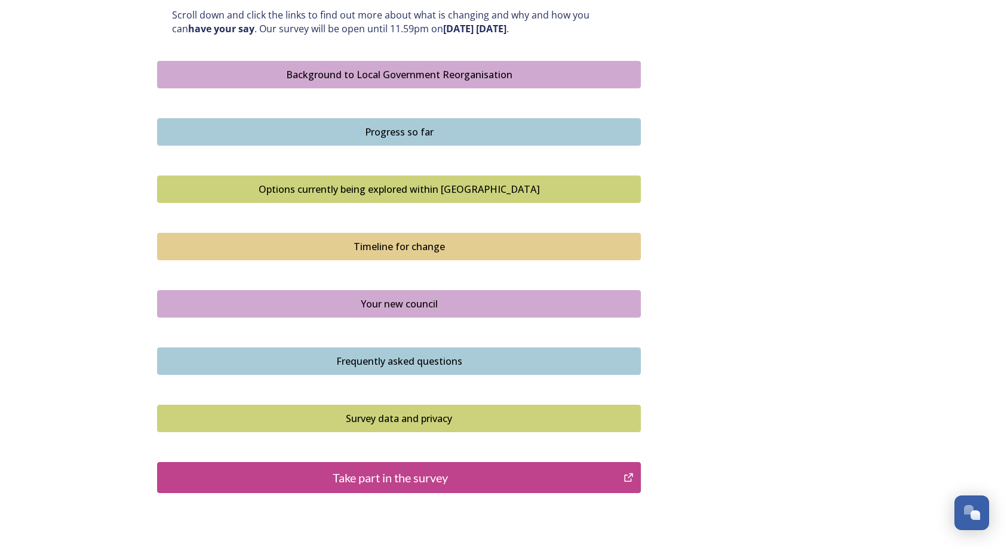
scroll to position [717, 0]
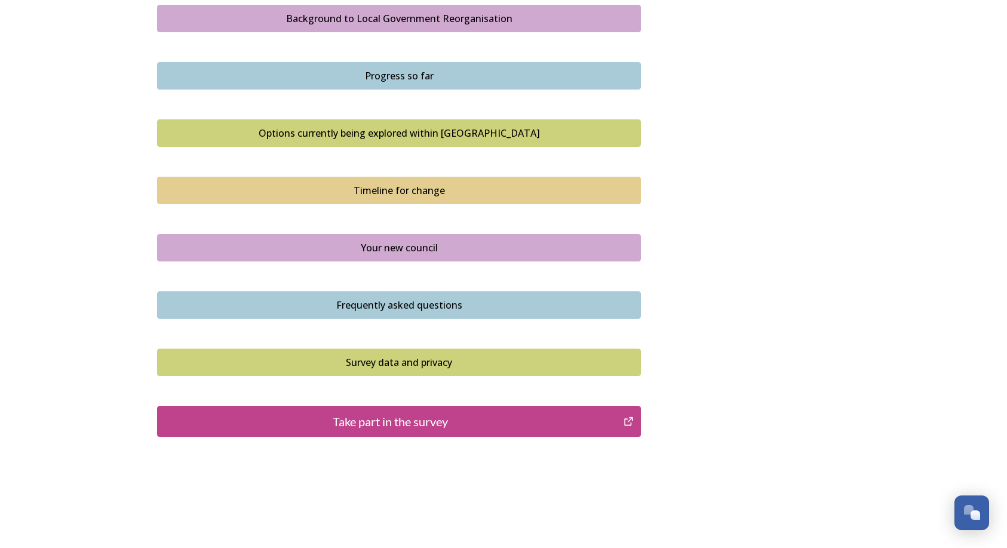
click at [413, 424] on div "Take part in the survey" at bounding box center [390, 422] width 453 height 18
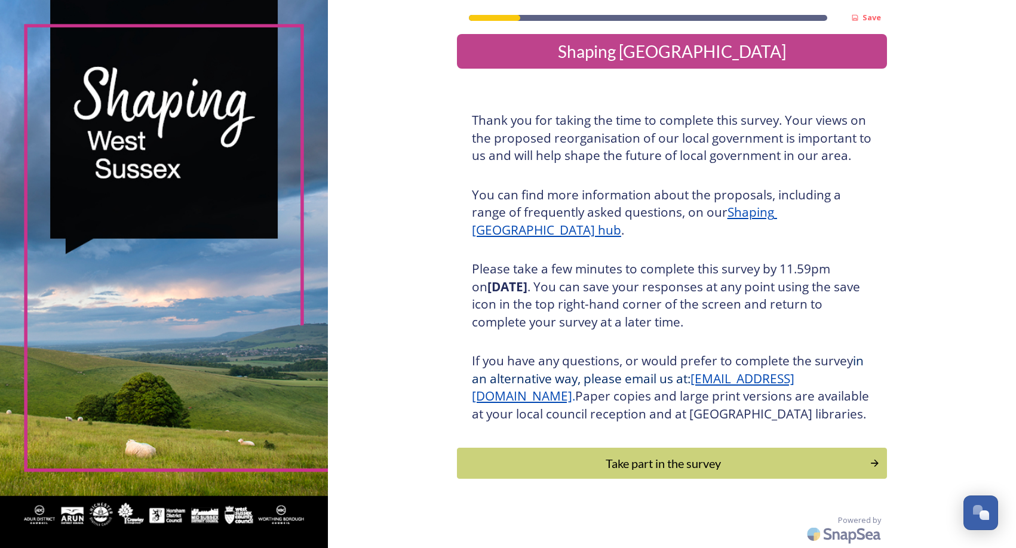
scroll to position [26, 0]
click at [659, 462] on div "Take part in the survey" at bounding box center [663, 463] width 400 height 18
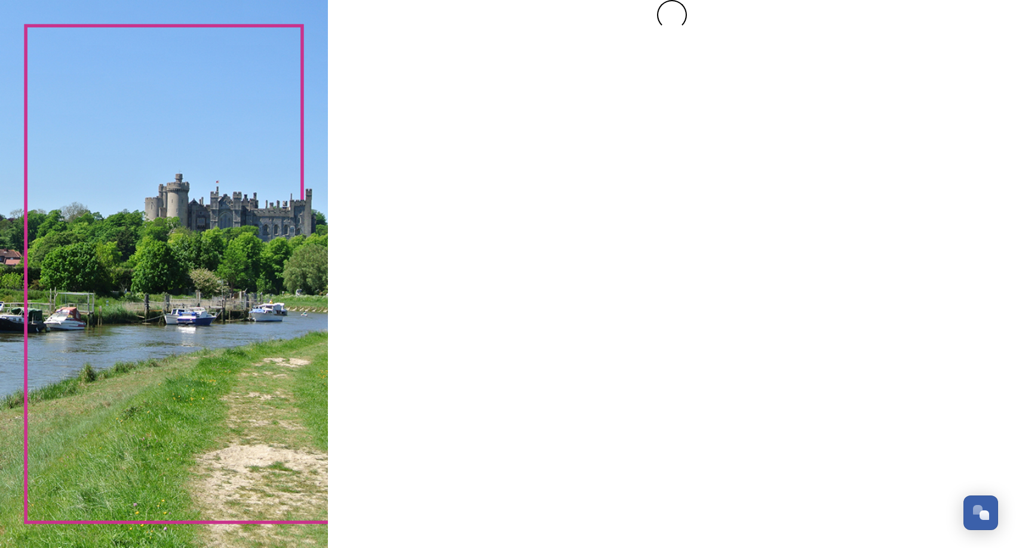
scroll to position [0, 0]
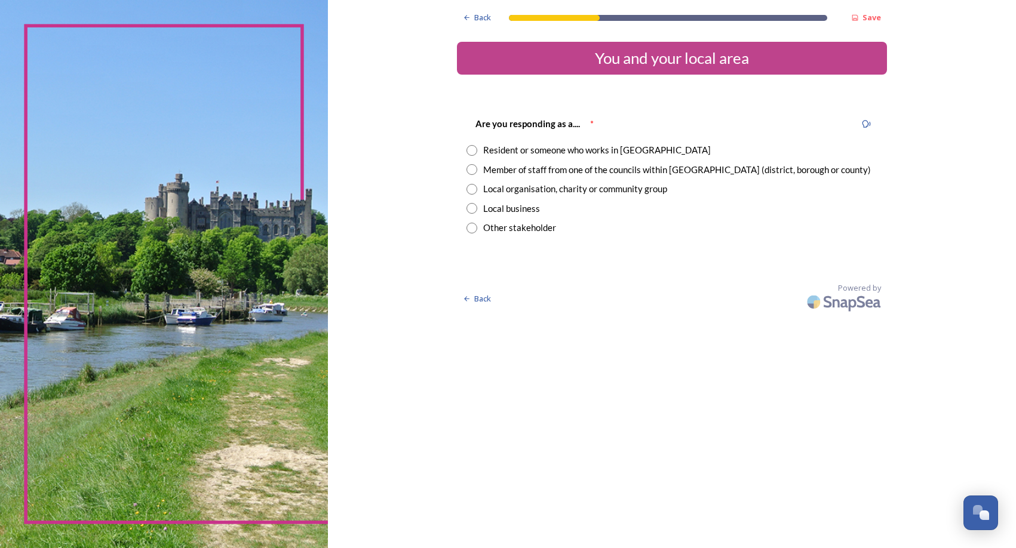
click at [568, 168] on div "Member of staff from one of the councils within West Sussex (district, borough …" at bounding box center [677, 170] width 388 height 14
radio input "true"
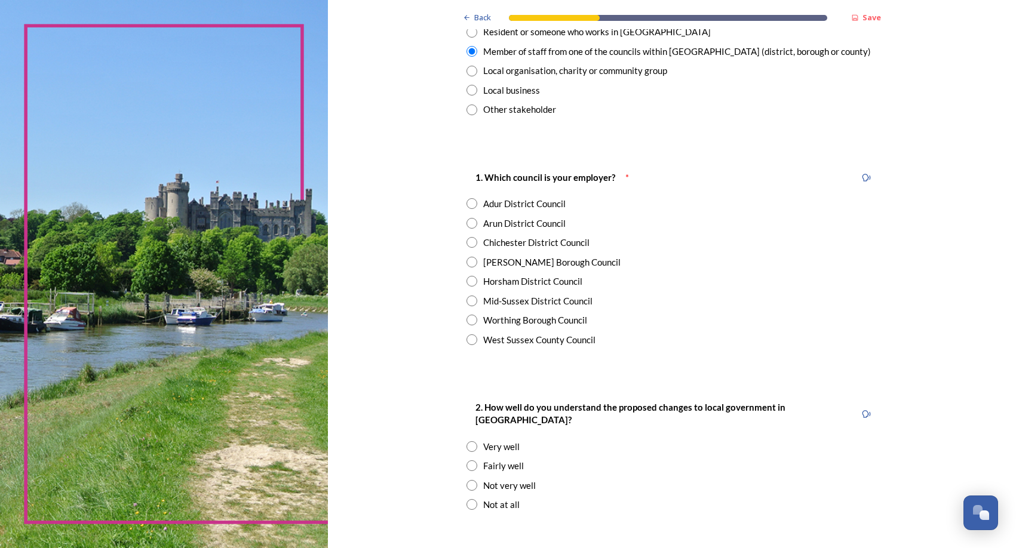
scroll to position [119, 0]
click at [561, 337] on div "West Sussex County Council" at bounding box center [539, 339] width 112 height 14
radio input "true"
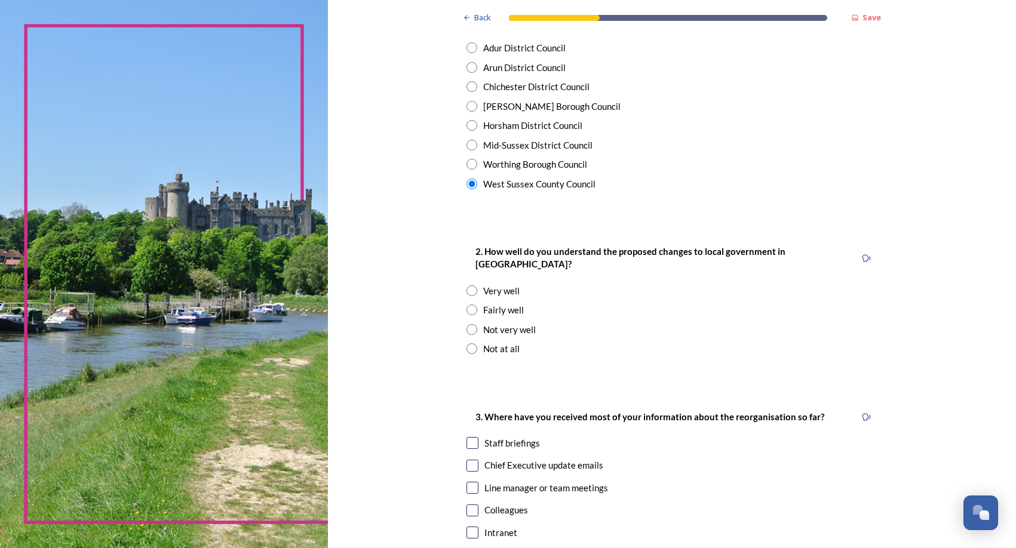
scroll to position [299, 0]
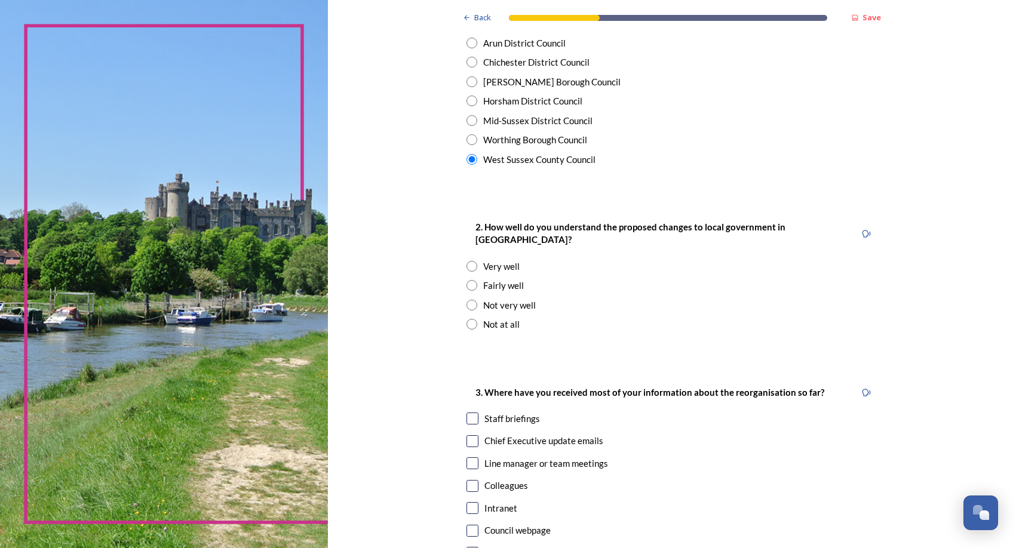
click at [504, 279] on div "Fairly well" at bounding box center [503, 286] width 41 height 14
radio input "true"
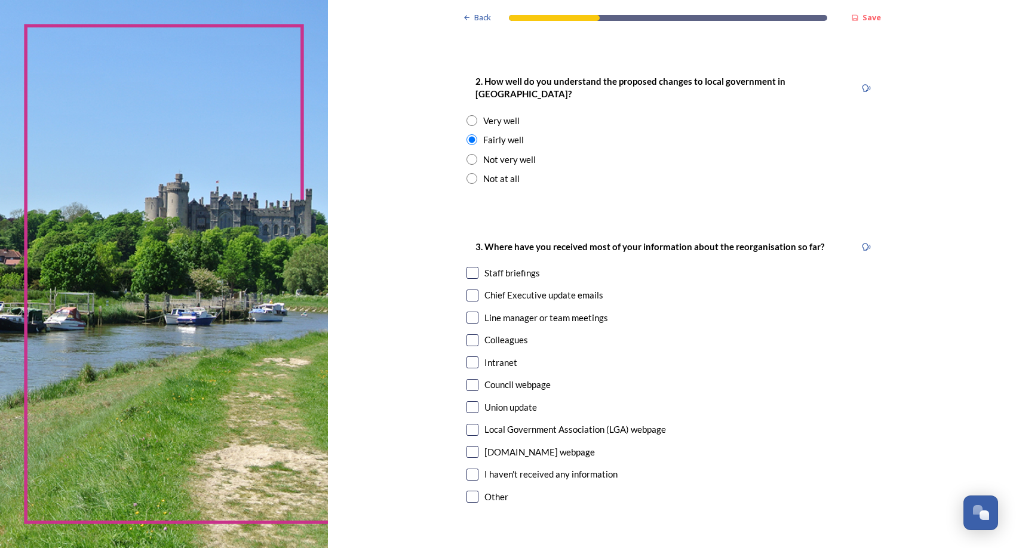
scroll to position [478, 0]
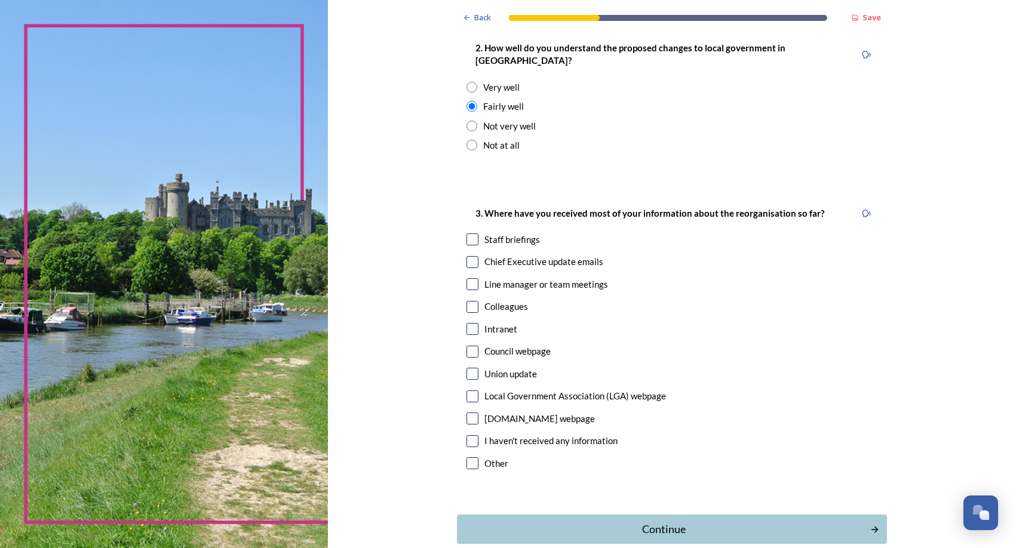
click at [515, 233] on div "Staff briefings" at bounding box center [512, 240] width 56 height 14
checkbox input "true"
click at [718, 515] on button "Continue" at bounding box center [671, 529] width 434 height 29
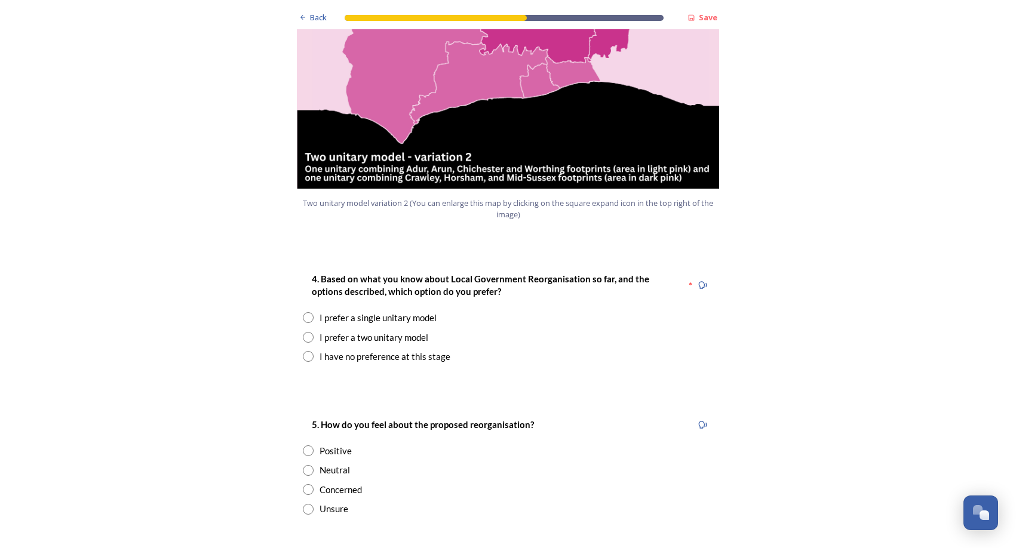
scroll to position [1433, 0]
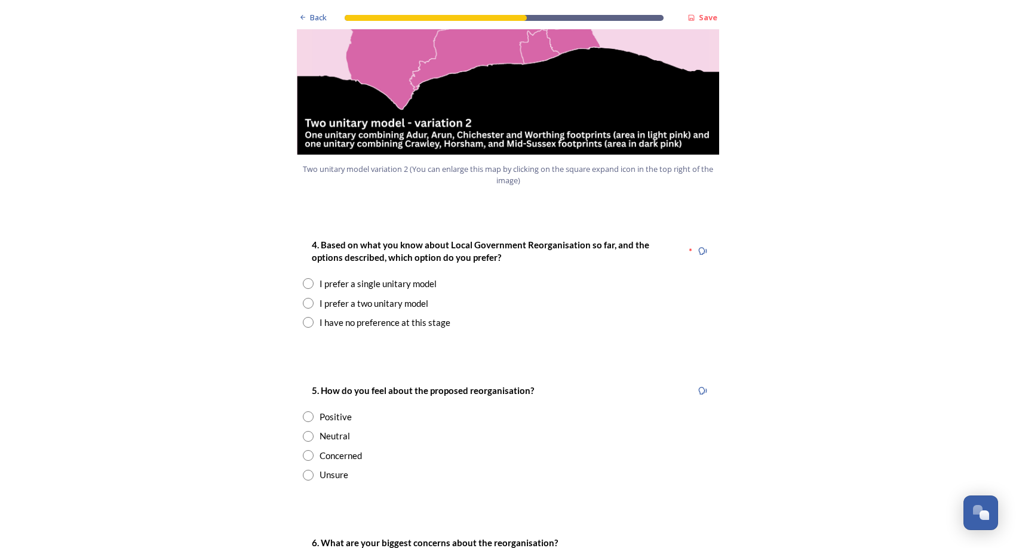
click at [303, 278] on input "radio" at bounding box center [308, 283] width 11 height 11
radio input "true"
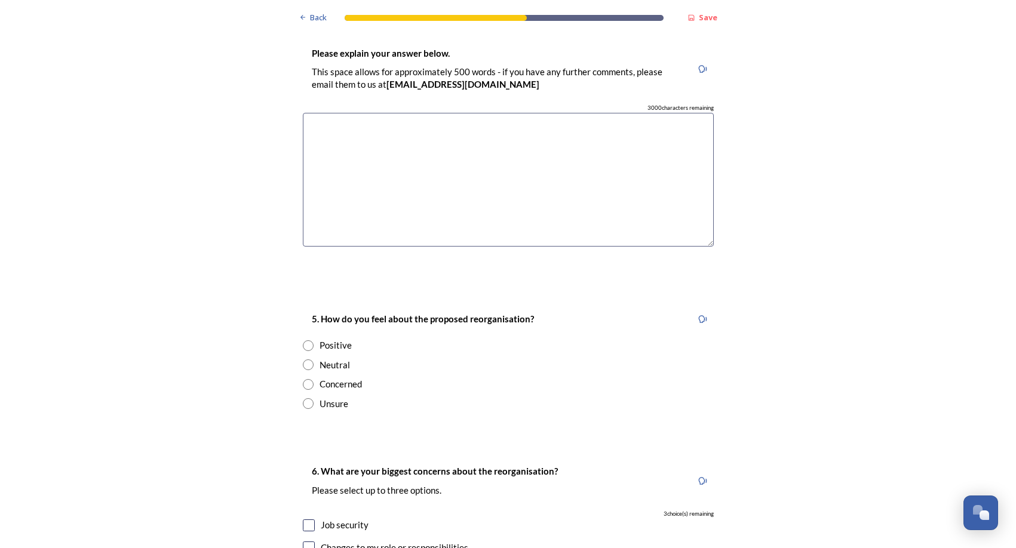
scroll to position [1792, 0]
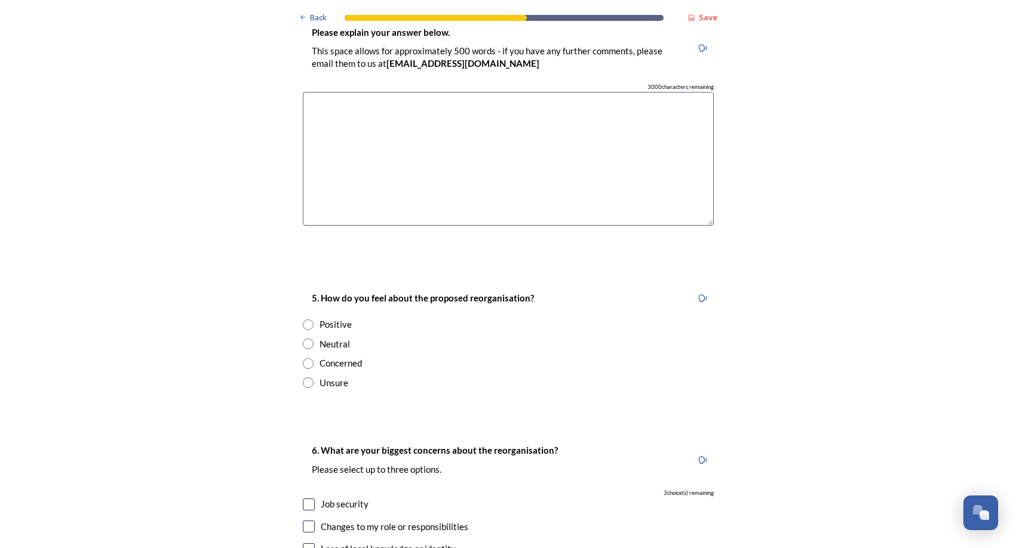
click at [327, 337] on div "Neutral" at bounding box center [335, 344] width 30 height 14
radio input "true"
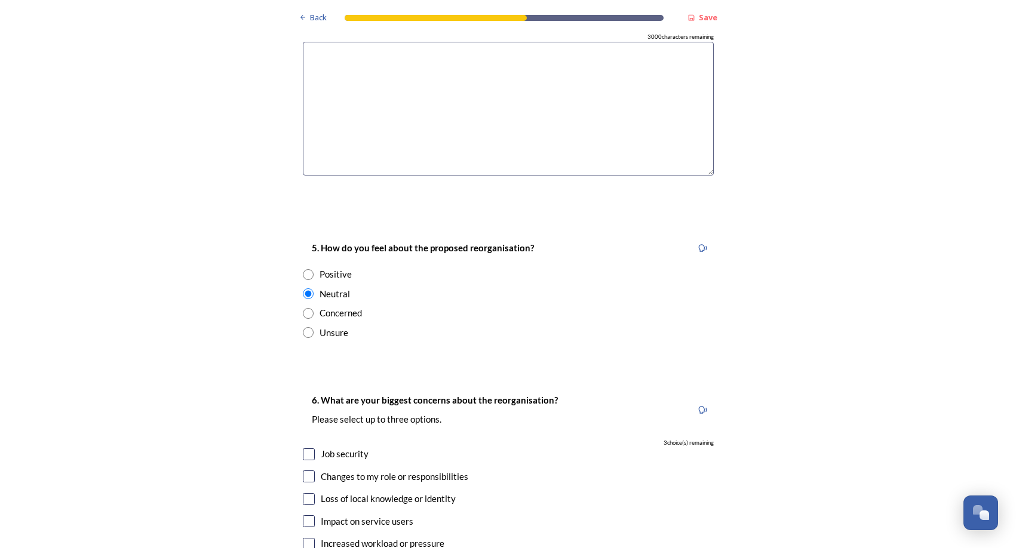
scroll to position [1911, 0]
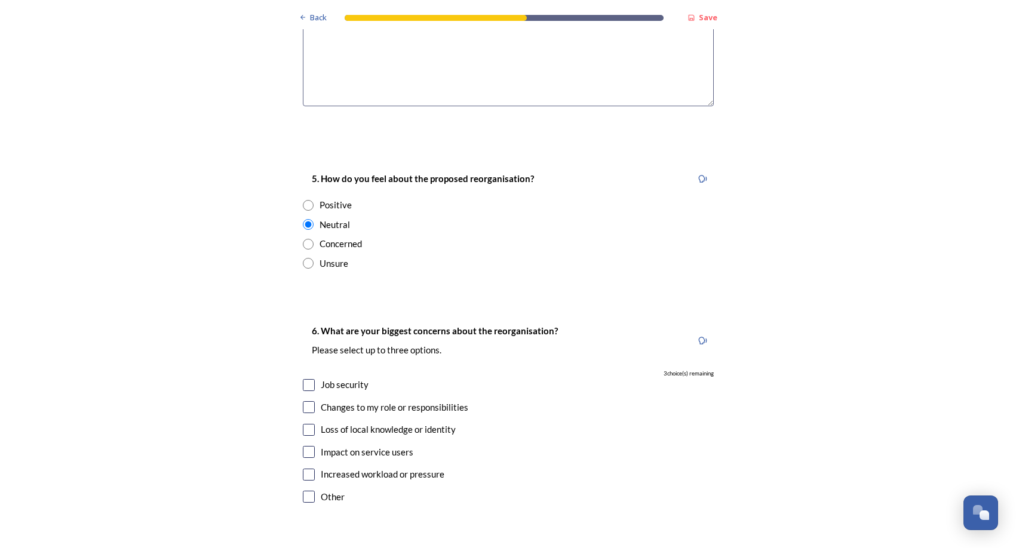
click at [305, 469] on input "checkbox" at bounding box center [309, 475] width 12 height 12
checkbox input "true"
click at [304, 379] on input "checkbox" at bounding box center [309, 385] width 12 height 12
checkbox input "true"
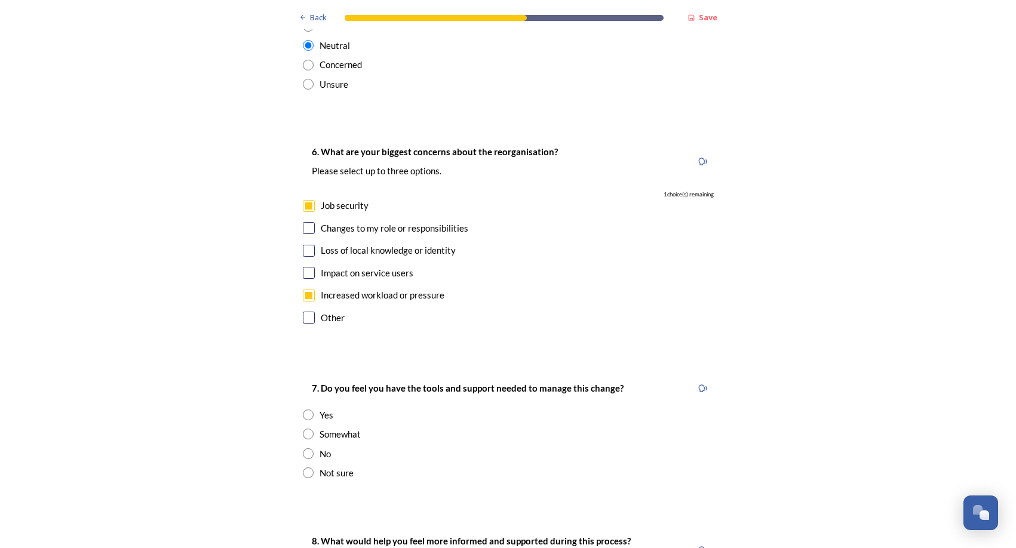
scroll to position [2150, 0]
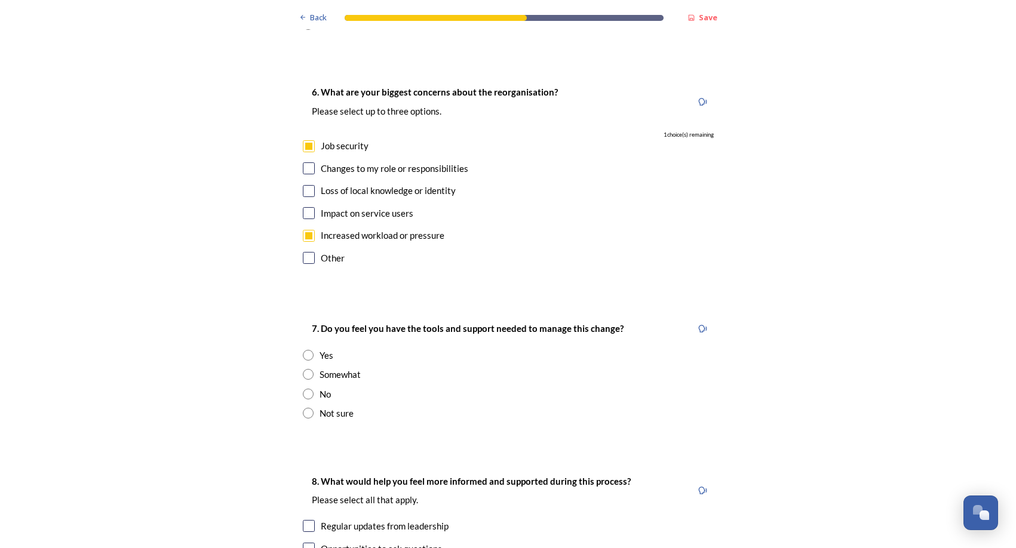
click at [304, 369] on input "radio" at bounding box center [308, 374] width 11 height 11
radio input "true"
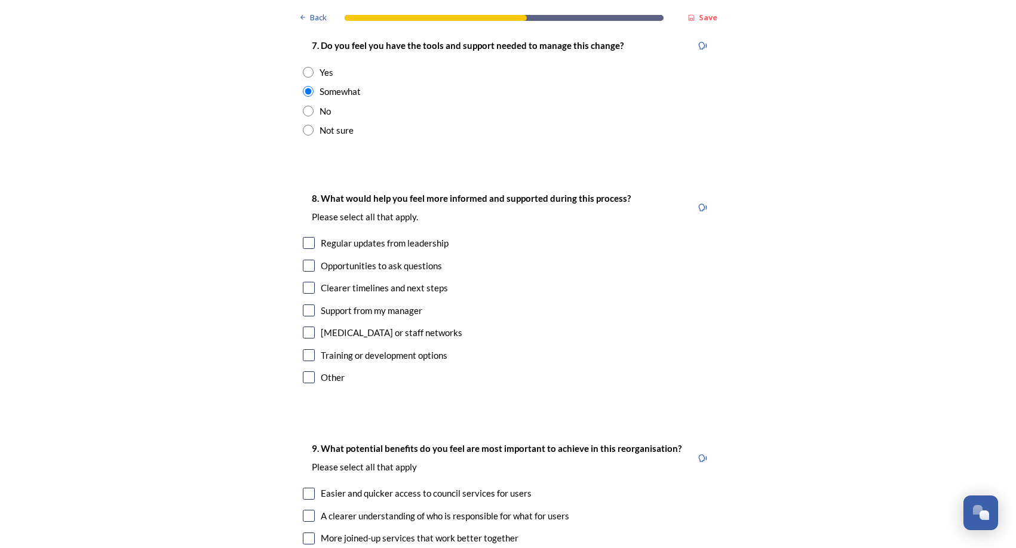
scroll to position [2449, 0]
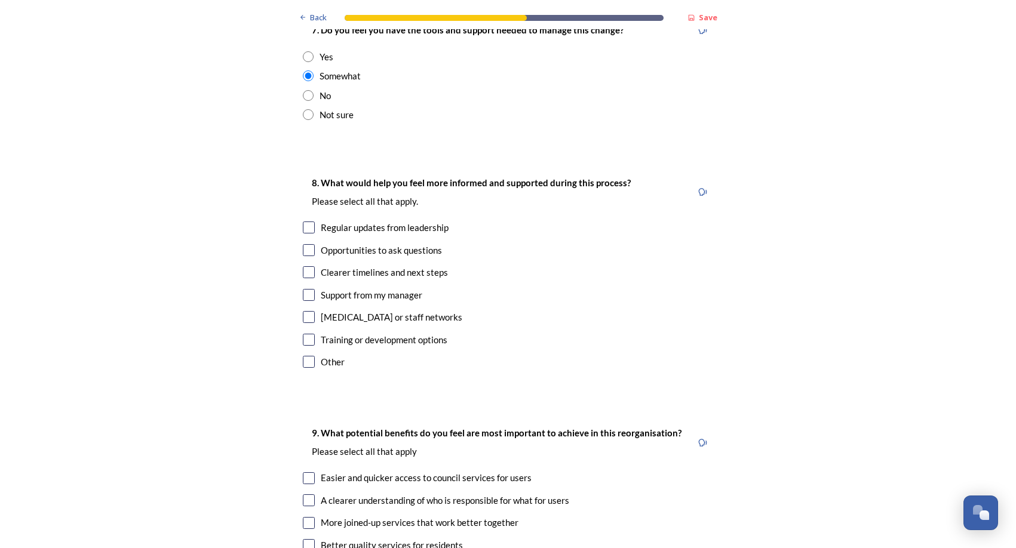
click at [307, 222] on input "checkbox" at bounding box center [309, 228] width 12 height 12
checkbox input "true"
click at [303, 266] on input "checkbox" at bounding box center [309, 272] width 12 height 12
checkbox input "true"
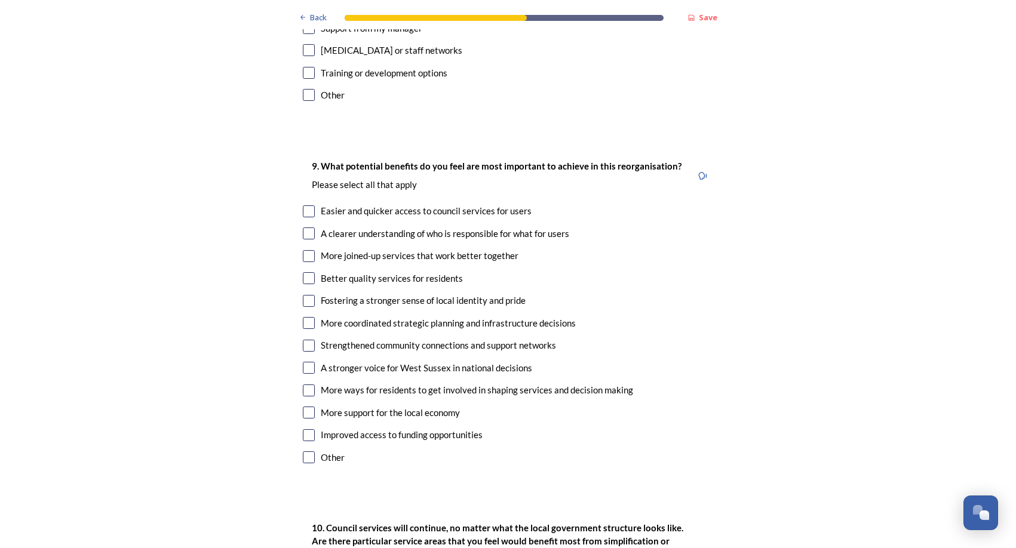
scroll to position [2747, 0]
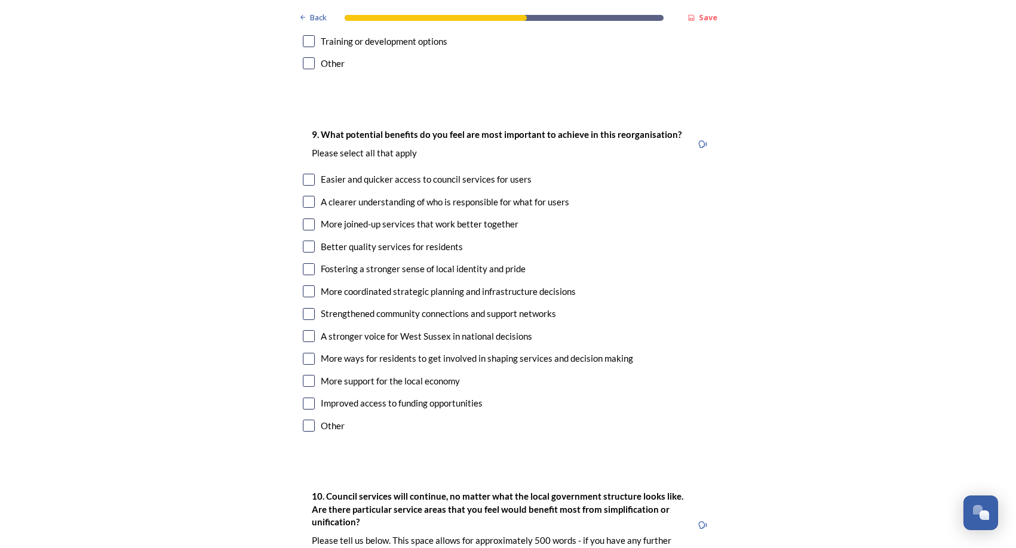
click at [305, 285] on input "checkbox" at bounding box center [309, 291] width 12 height 12
checkbox input "true"
click at [303, 375] on input "checkbox" at bounding box center [309, 381] width 12 height 12
checkbox input "true"
click at [303, 219] on input "checkbox" at bounding box center [309, 225] width 12 height 12
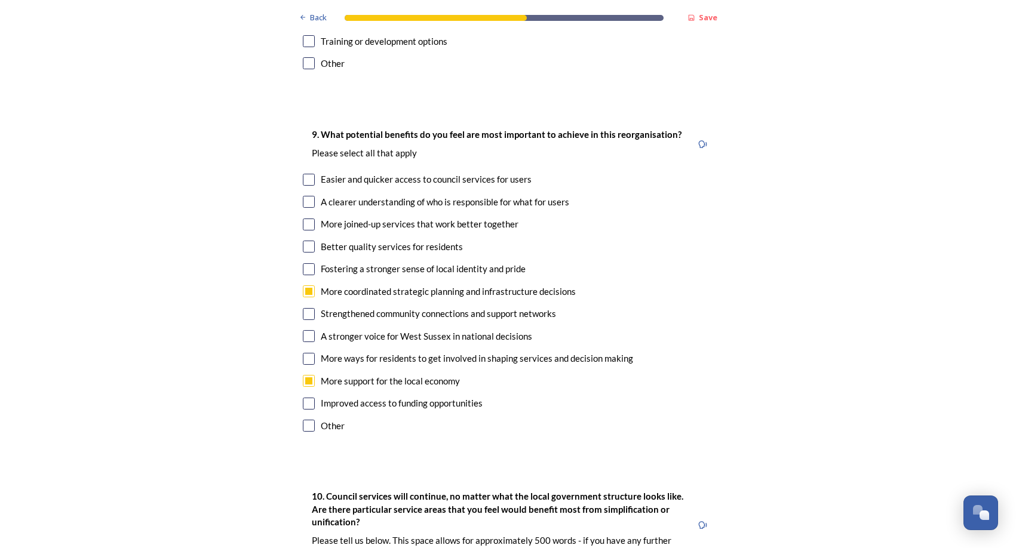
checkbox input "true"
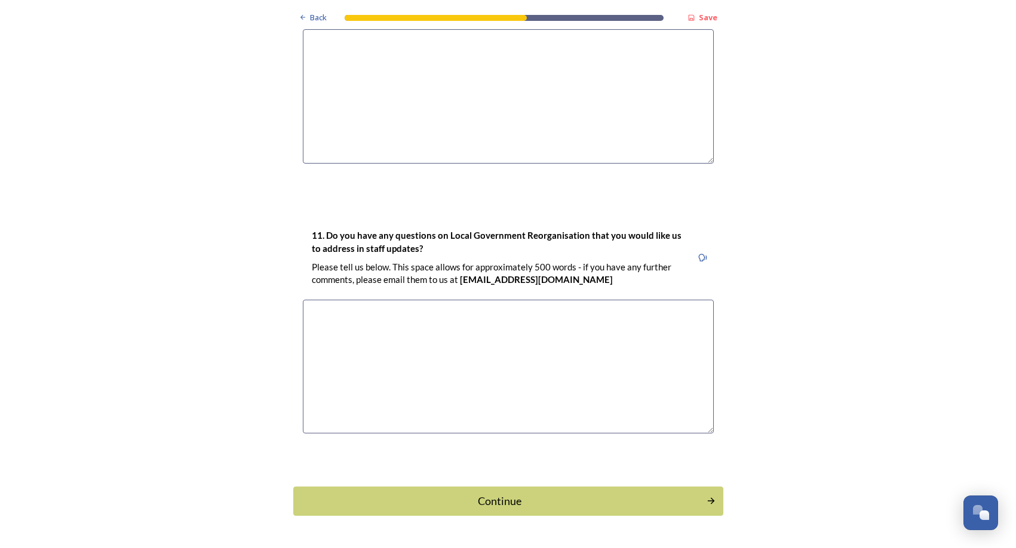
scroll to position [3302, 0]
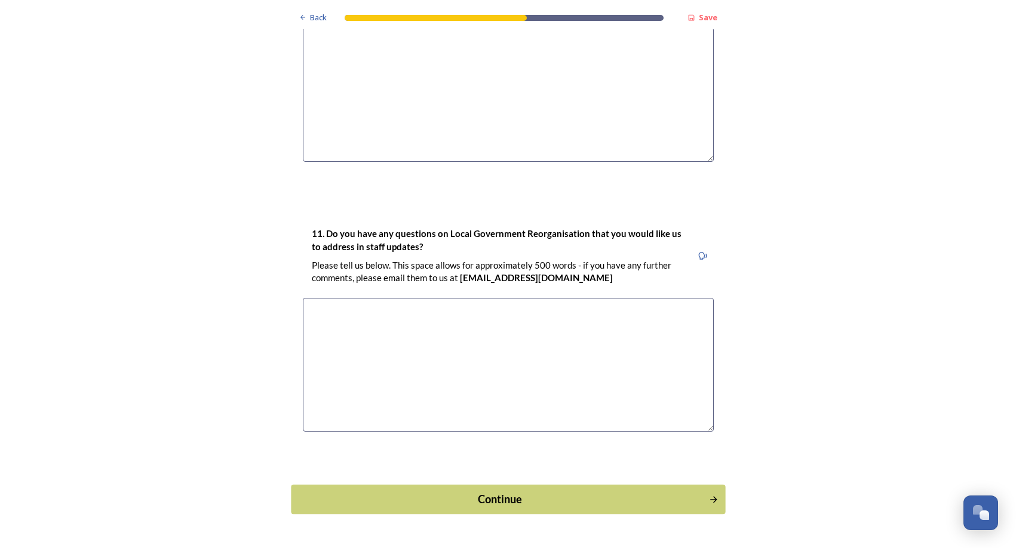
click at [515, 492] on div "Continue" at bounding box center [499, 500] width 404 height 16
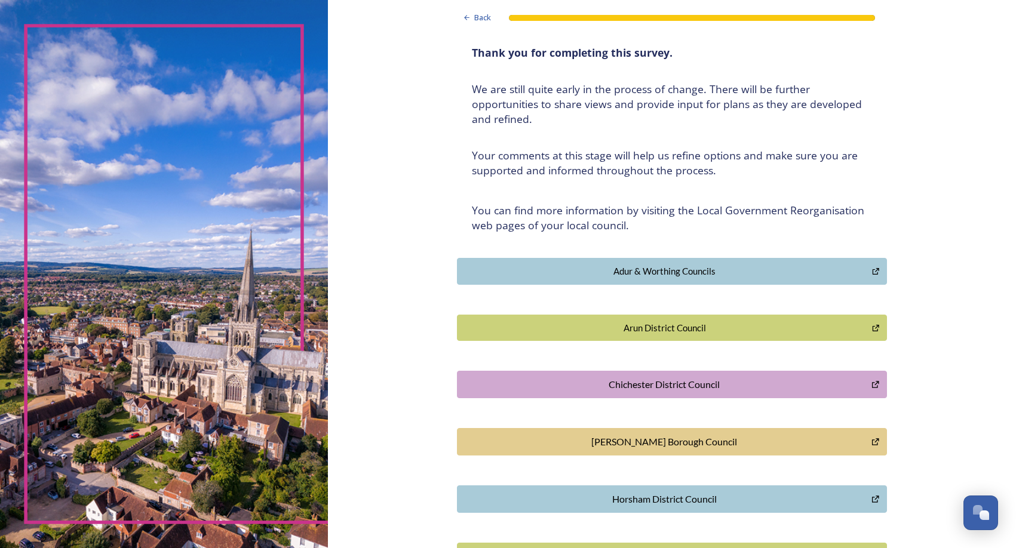
scroll to position [0, 0]
